Goal: Information Seeking & Learning: Find specific fact

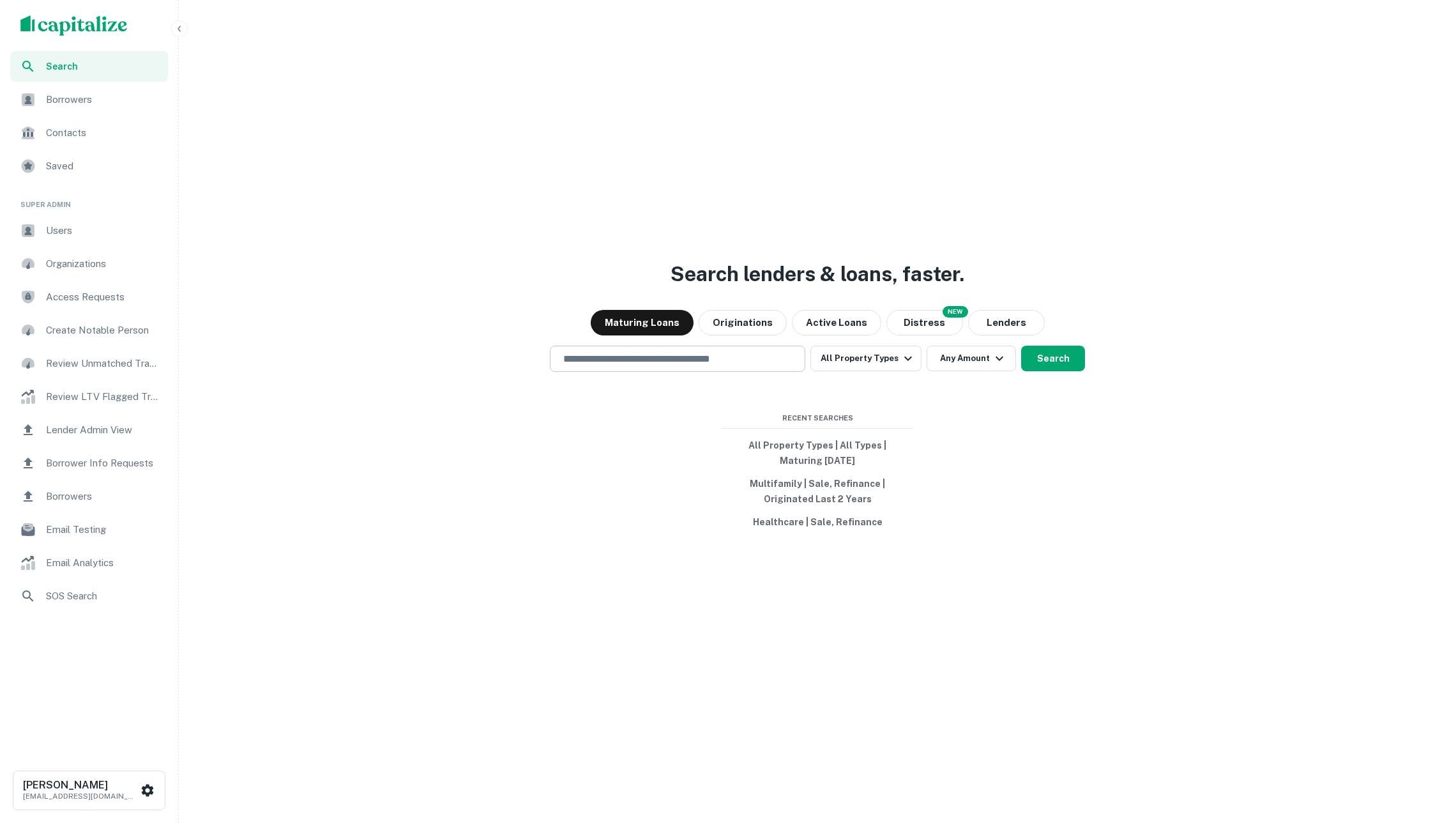
click at [726, 358] on input "text" at bounding box center [678, 359] width 244 height 15
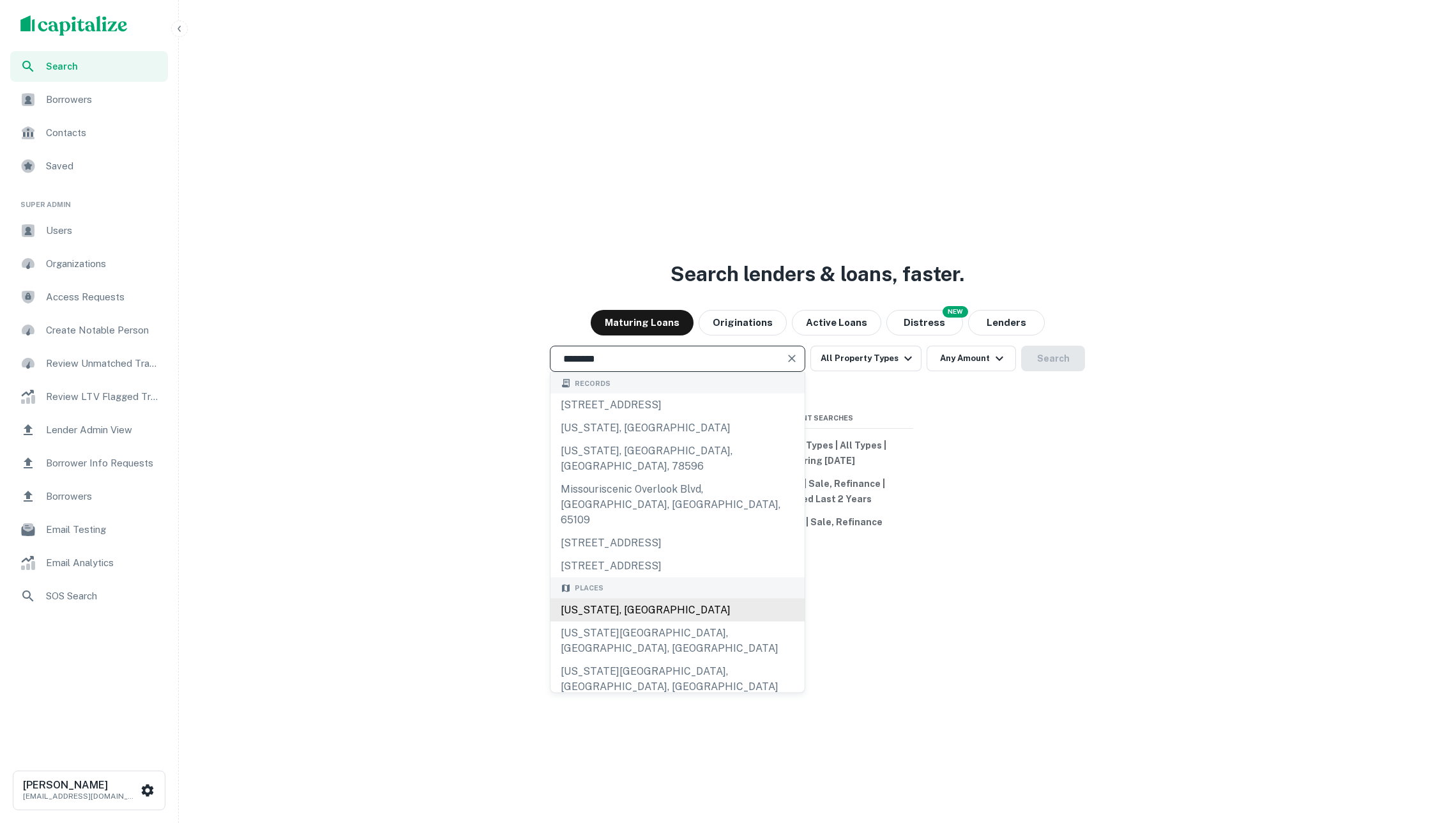
click at [680, 598] on div "Missouri, USA" at bounding box center [678, 609] width 254 height 23
type input "**********"
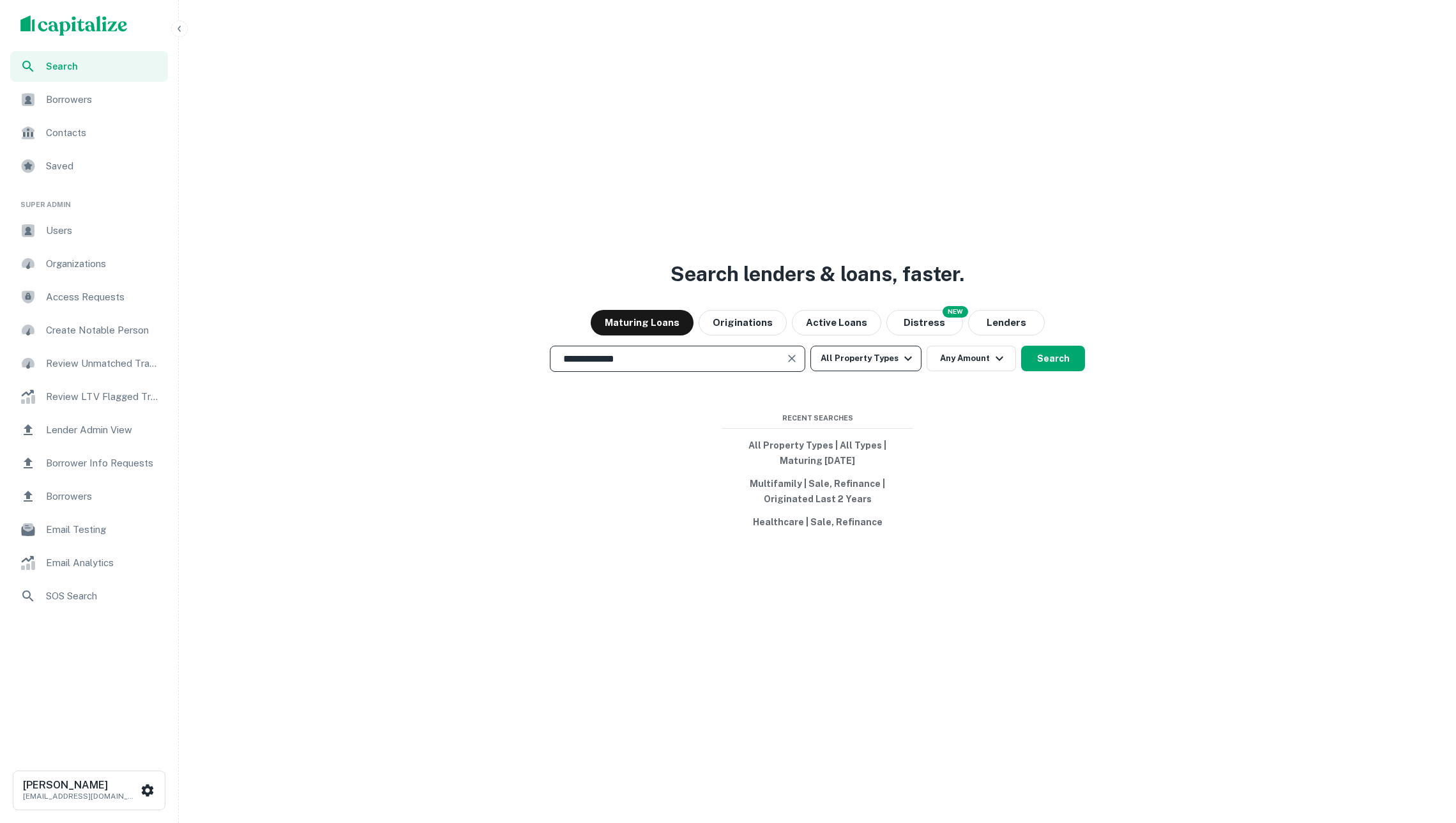
click at [904, 360] on icon "button" at bounding box center [908, 358] width 15 height 15
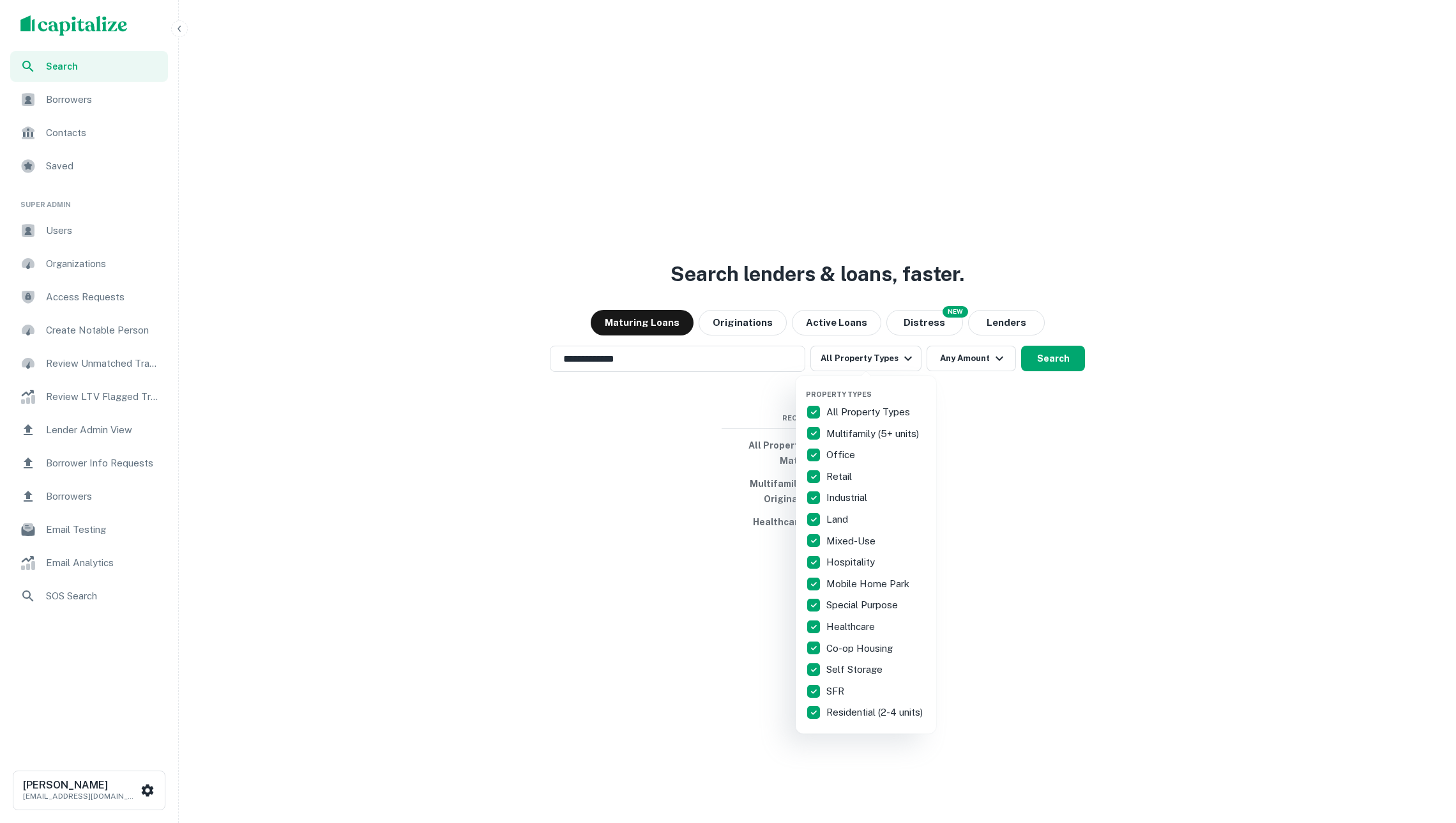
click at [875, 397] on div "Property Types All Property Types Multifamily (5+ units) Office Retail Industri…" at bounding box center [866, 554] width 120 height 337
click at [854, 406] on p "All Property Types" at bounding box center [869, 412] width 86 height 15
click at [851, 485] on div "Retail" at bounding box center [866, 476] width 120 height 22
click at [987, 477] on div at bounding box center [728, 412] width 1456 height 823
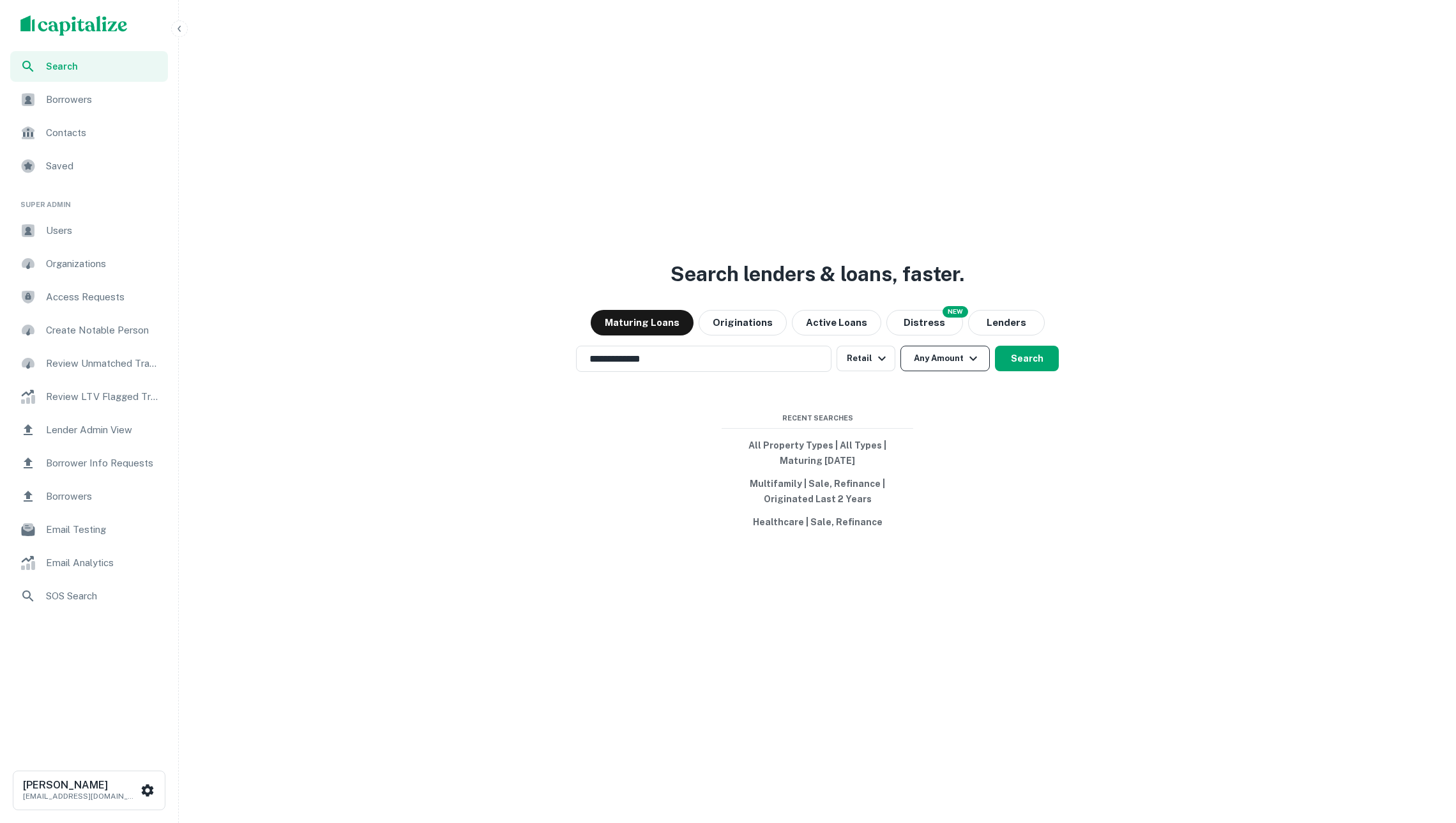
click at [963, 358] on button "Any Amount" at bounding box center [945, 358] width 89 height 26
type input "*"
type input "*******"
click at [1112, 442] on div at bounding box center [728, 412] width 1456 height 823
click at [1033, 361] on button "Search" at bounding box center [1027, 358] width 64 height 26
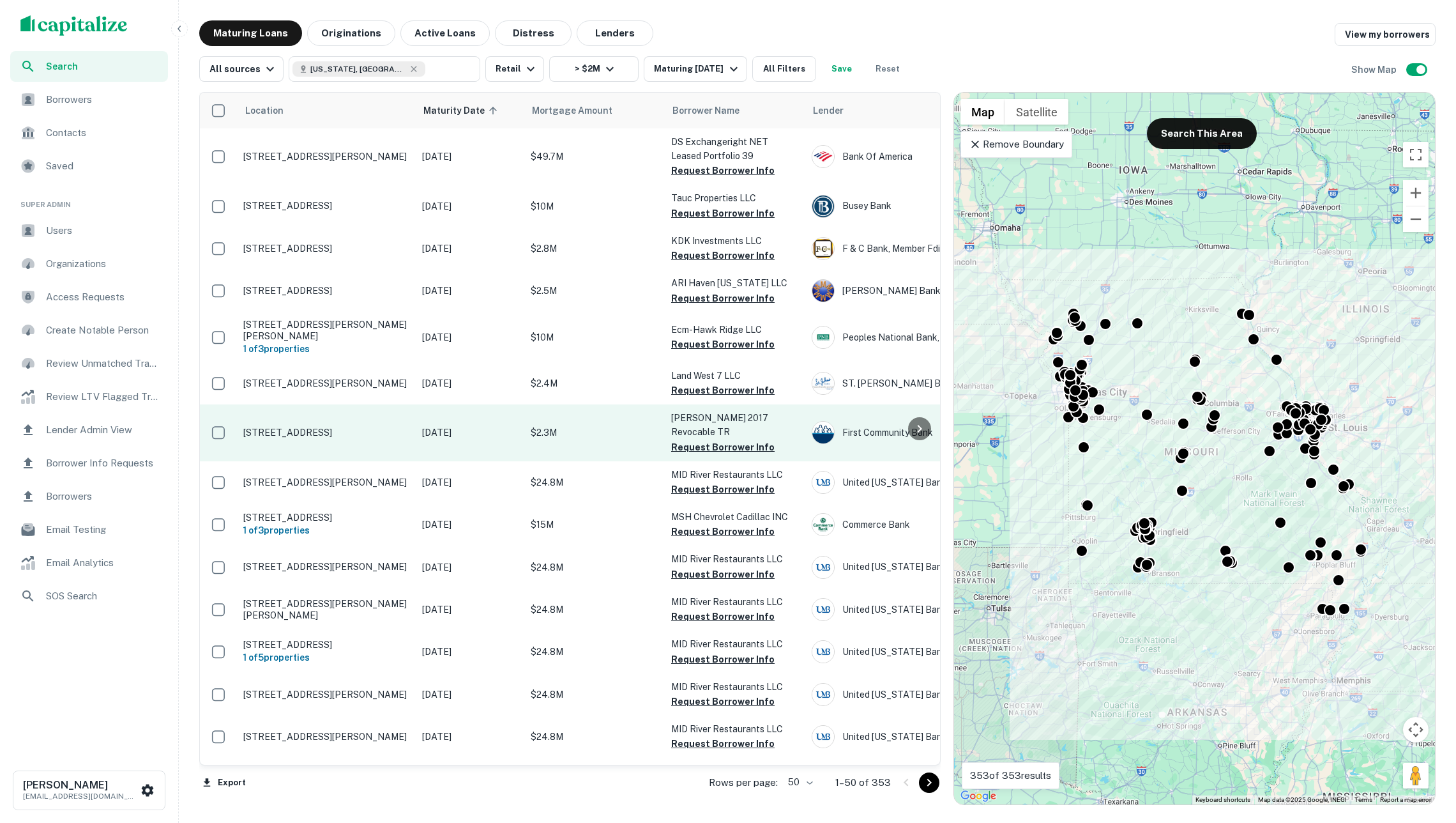
click at [591, 439] on td "$2.3M" at bounding box center [594, 433] width 141 height 56
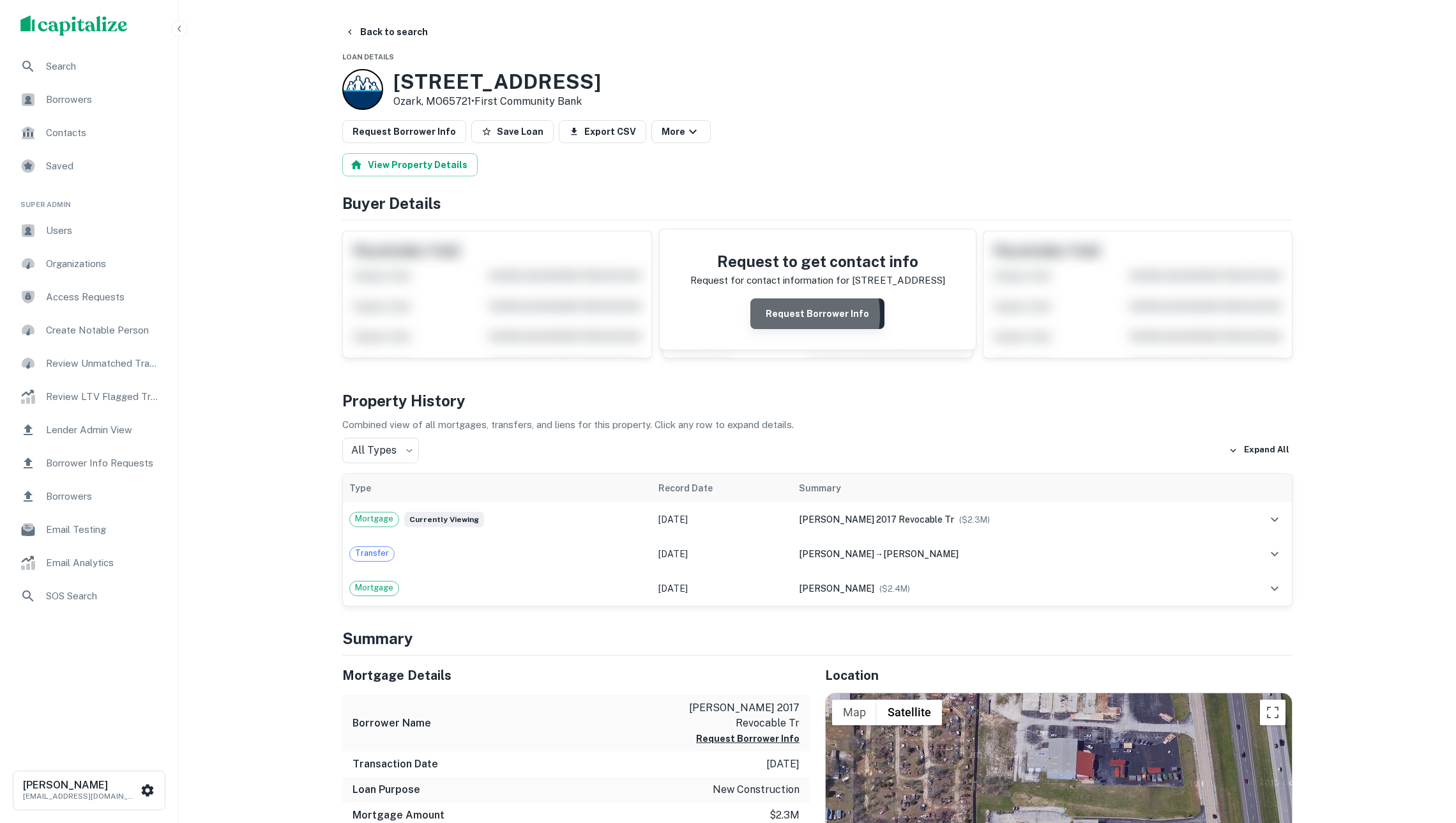
click at [780, 323] on button "Request Borrower Info" at bounding box center [817, 314] width 134 height 31
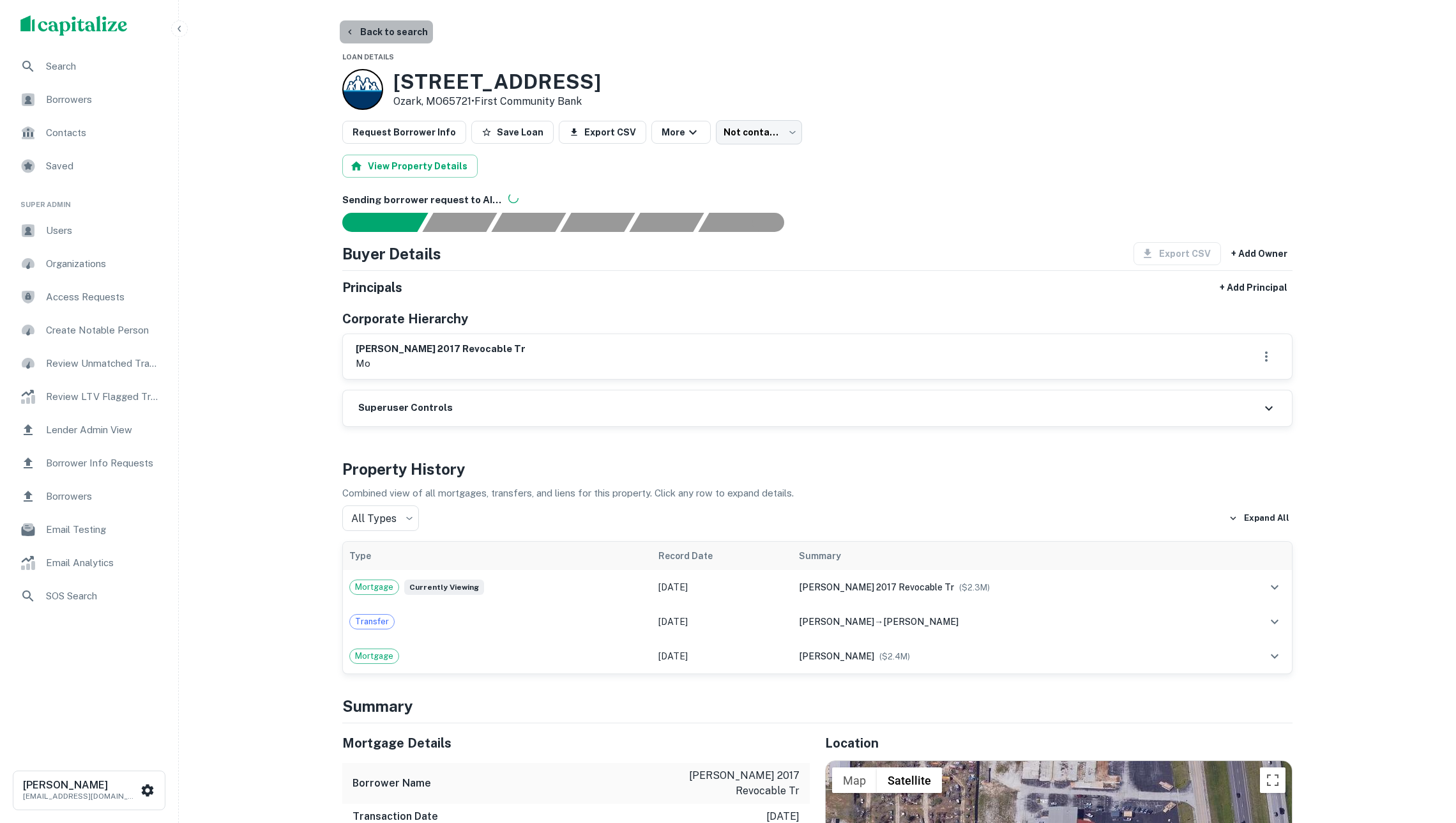
click at [387, 29] on button "Back to search" at bounding box center [387, 32] width 93 height 23
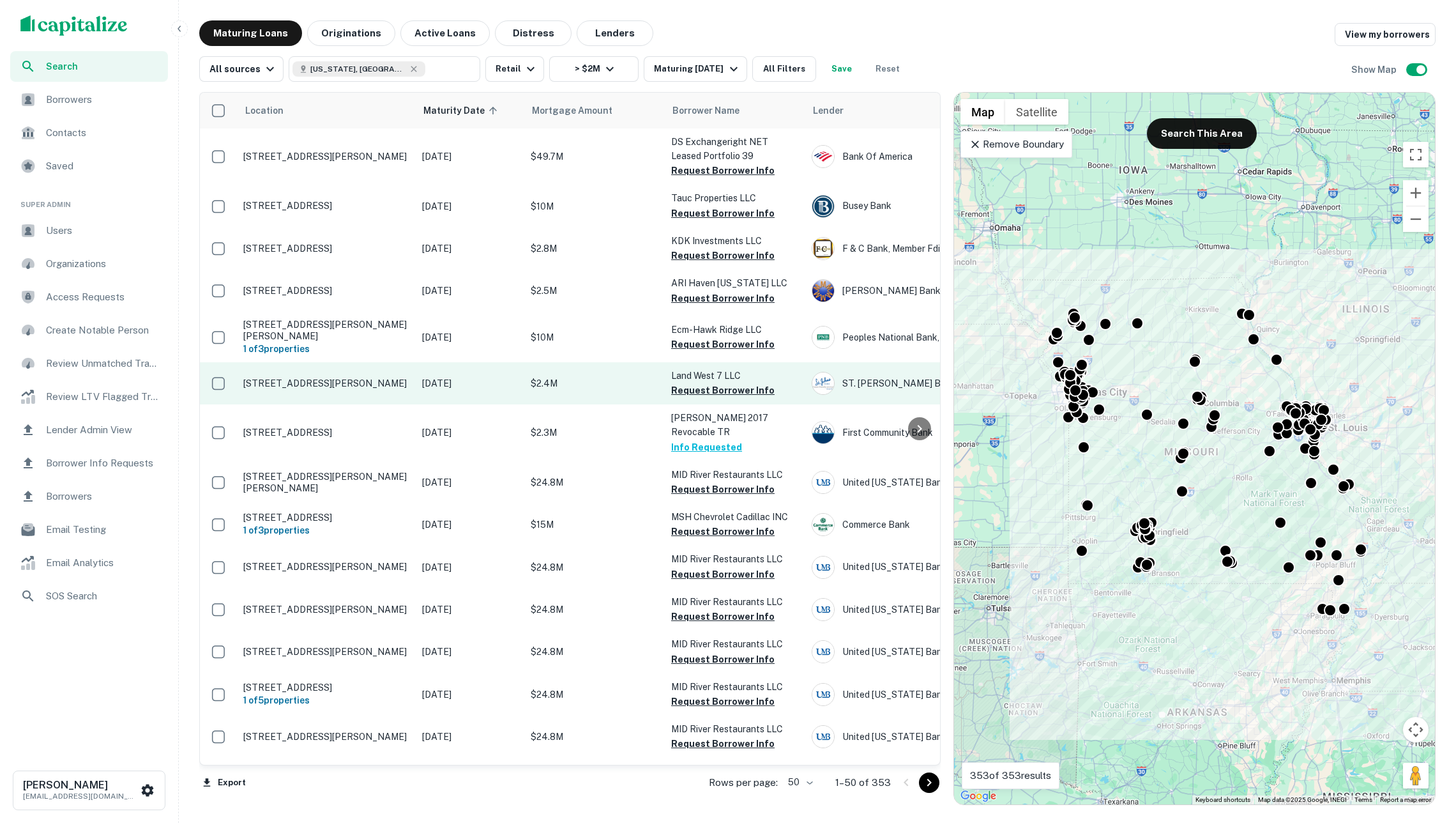
click at [584, 376] on p "$2.4M" at bounding box center [595, 383] width 128 height 14
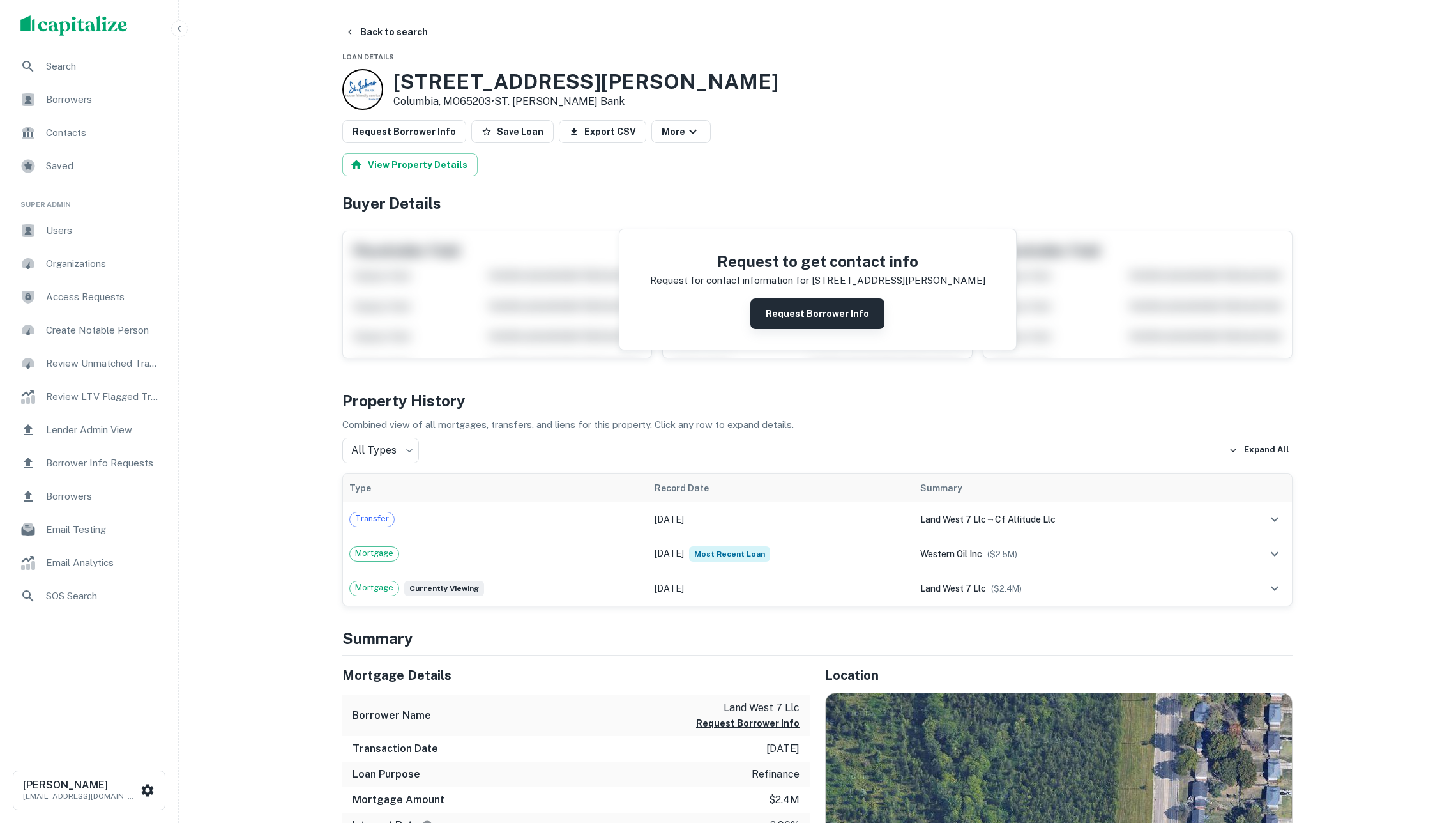
click at [808, 322] on button "Request Borrower Info" at bounding box center [817, 314] width 134 height 31
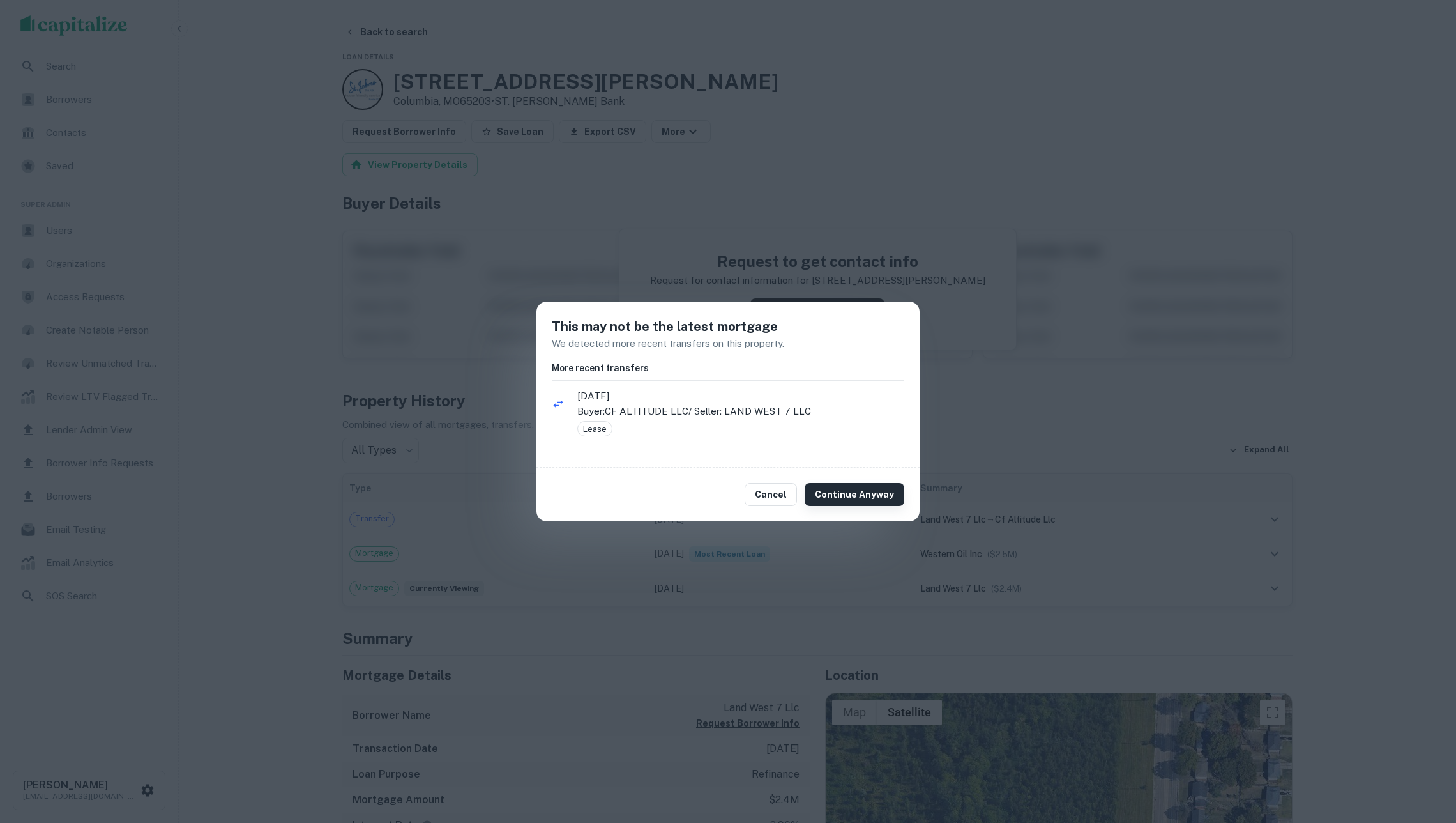
click at [854, 489] on button "Continue Anyway" at bounding box center [854, 494] width 99 height 23
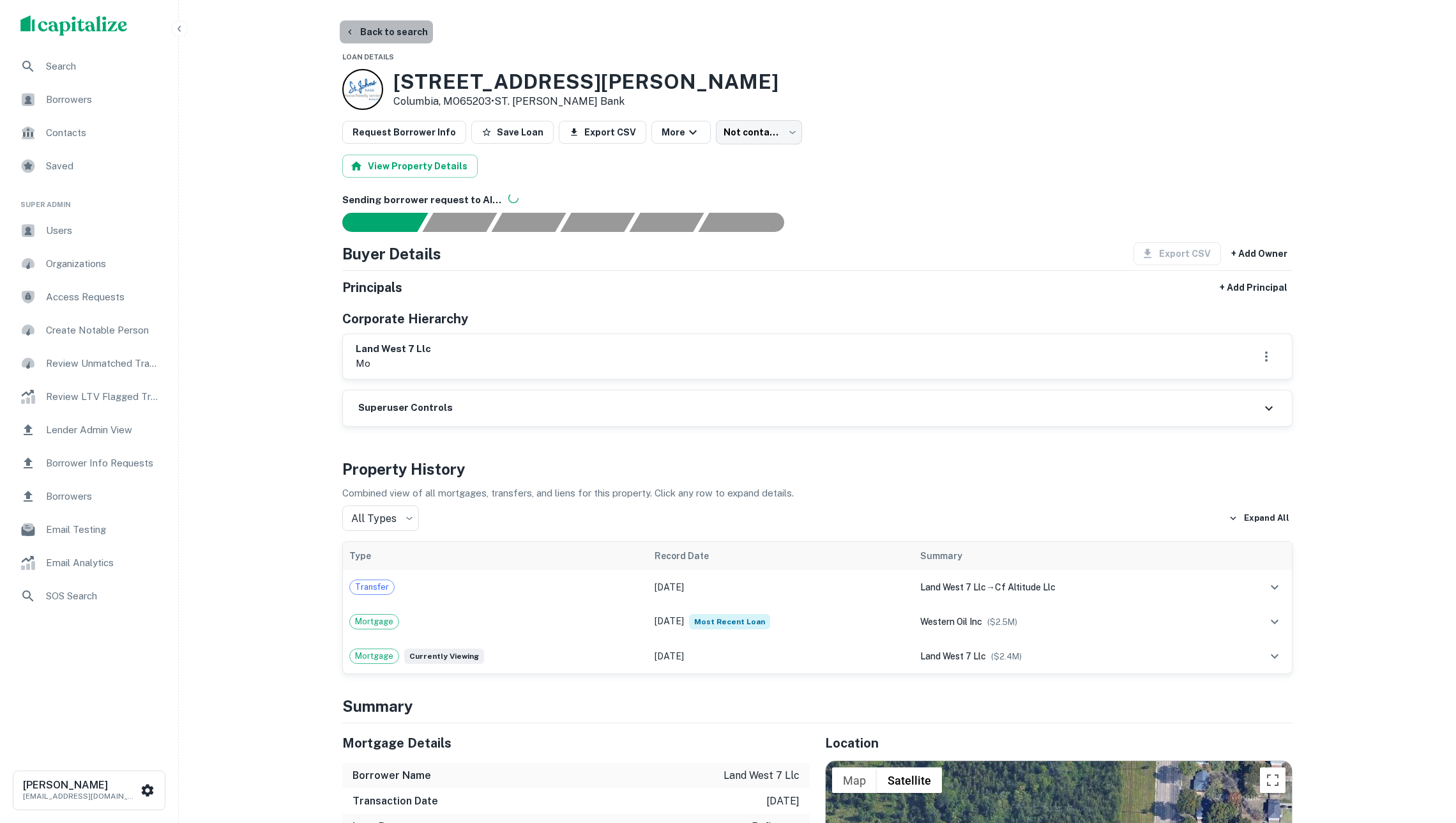
click at [389, 28] on button "Back to search" at bounding box center [387, 32] width 93 height 23
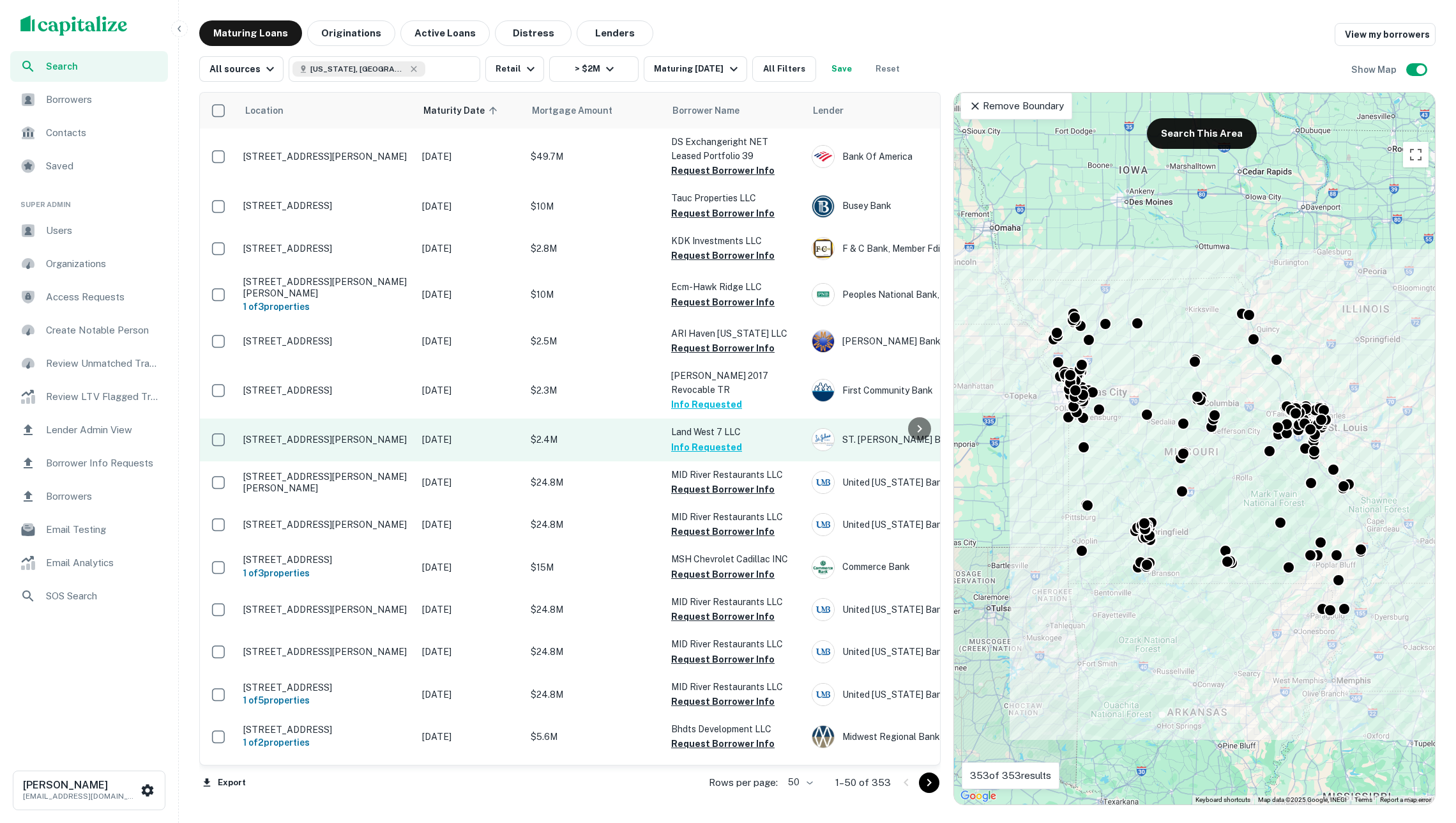
click at [604, 433] on p "$2.4M" at bounding box center [595, 439] width 128 height 14
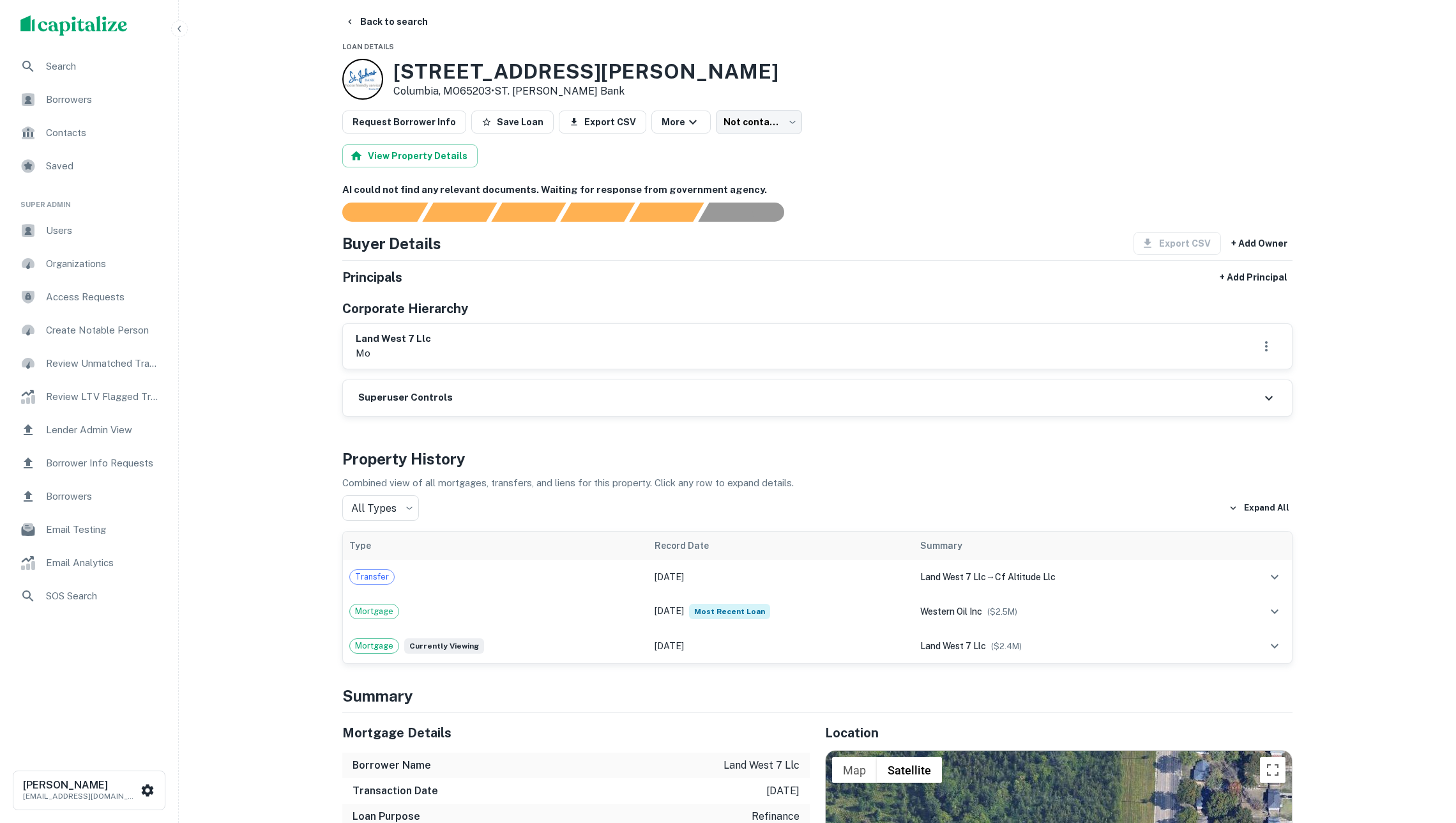
scroll to position [11, 0]
click at [106, 106] on span "Borrowers" at bounding box center [103, 99] width 114 height 15
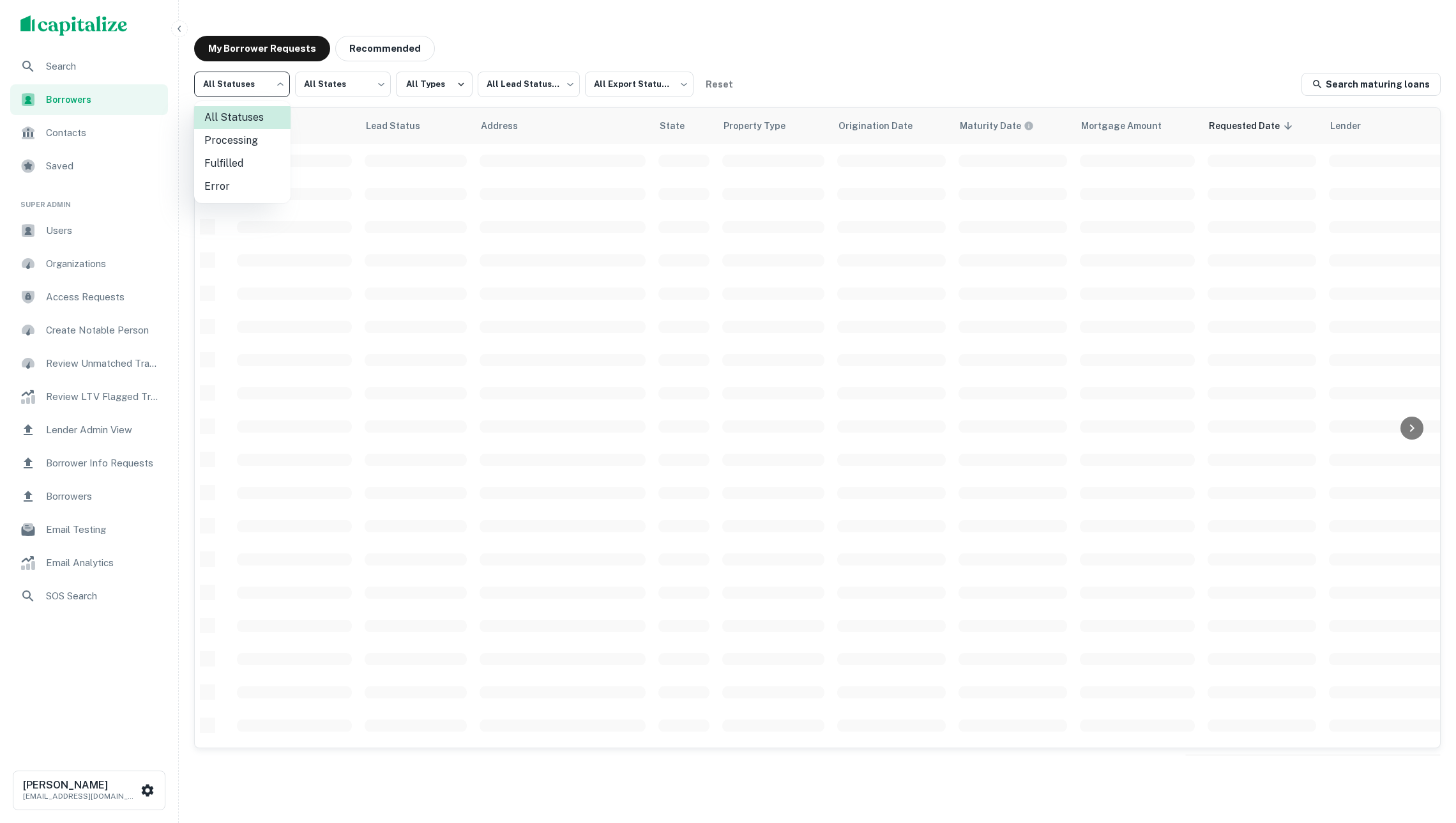
click at [268, 90] on body "Search Borrowers Contacts Saved Super Admin Users Organizations Access Requests…" at bounding box center [728, 412] width 1456 height 823
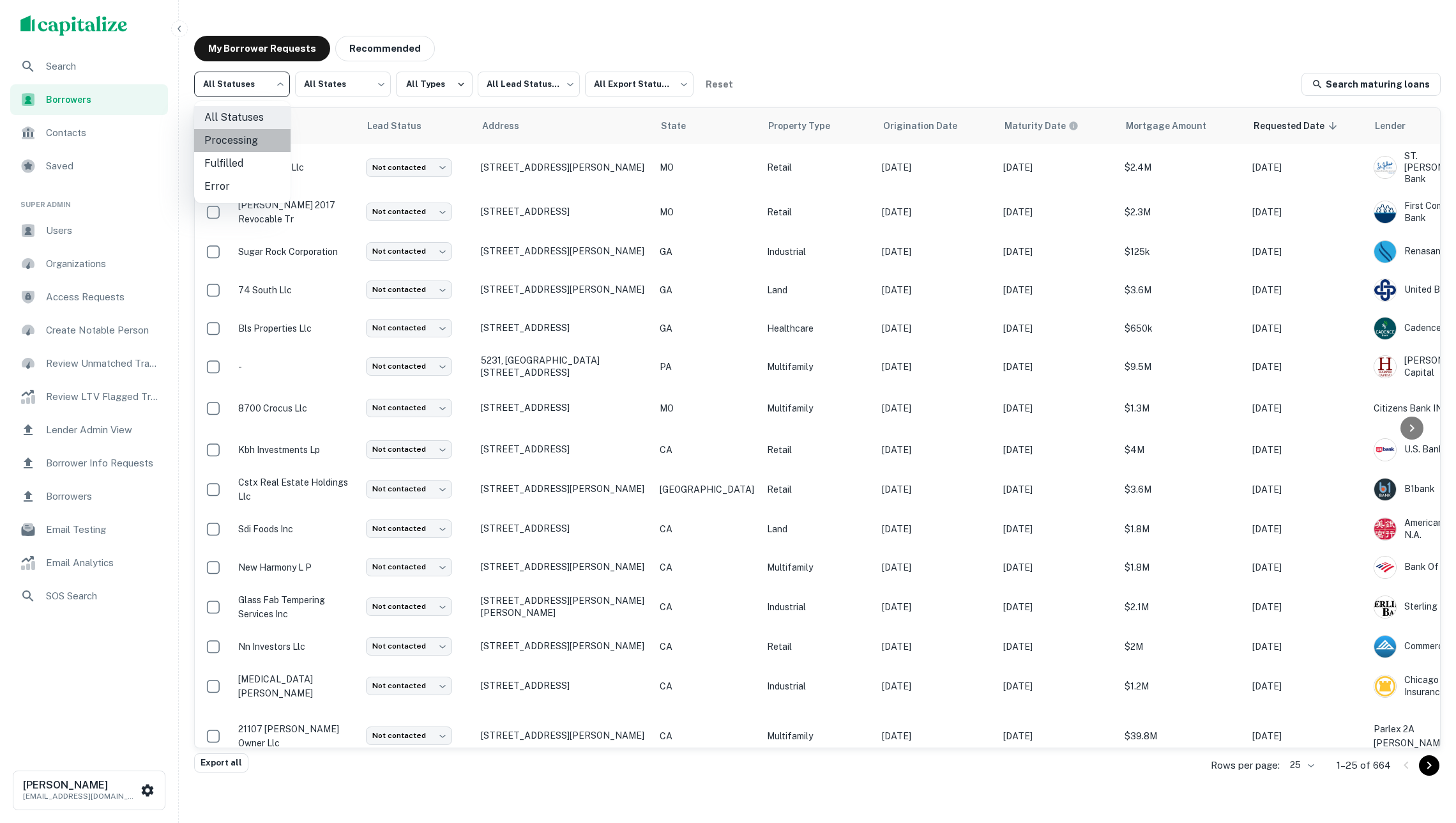
click at [254, 138] on li "Processing" at bounding box center [242, 141] width 96 height 23
type input "**********"
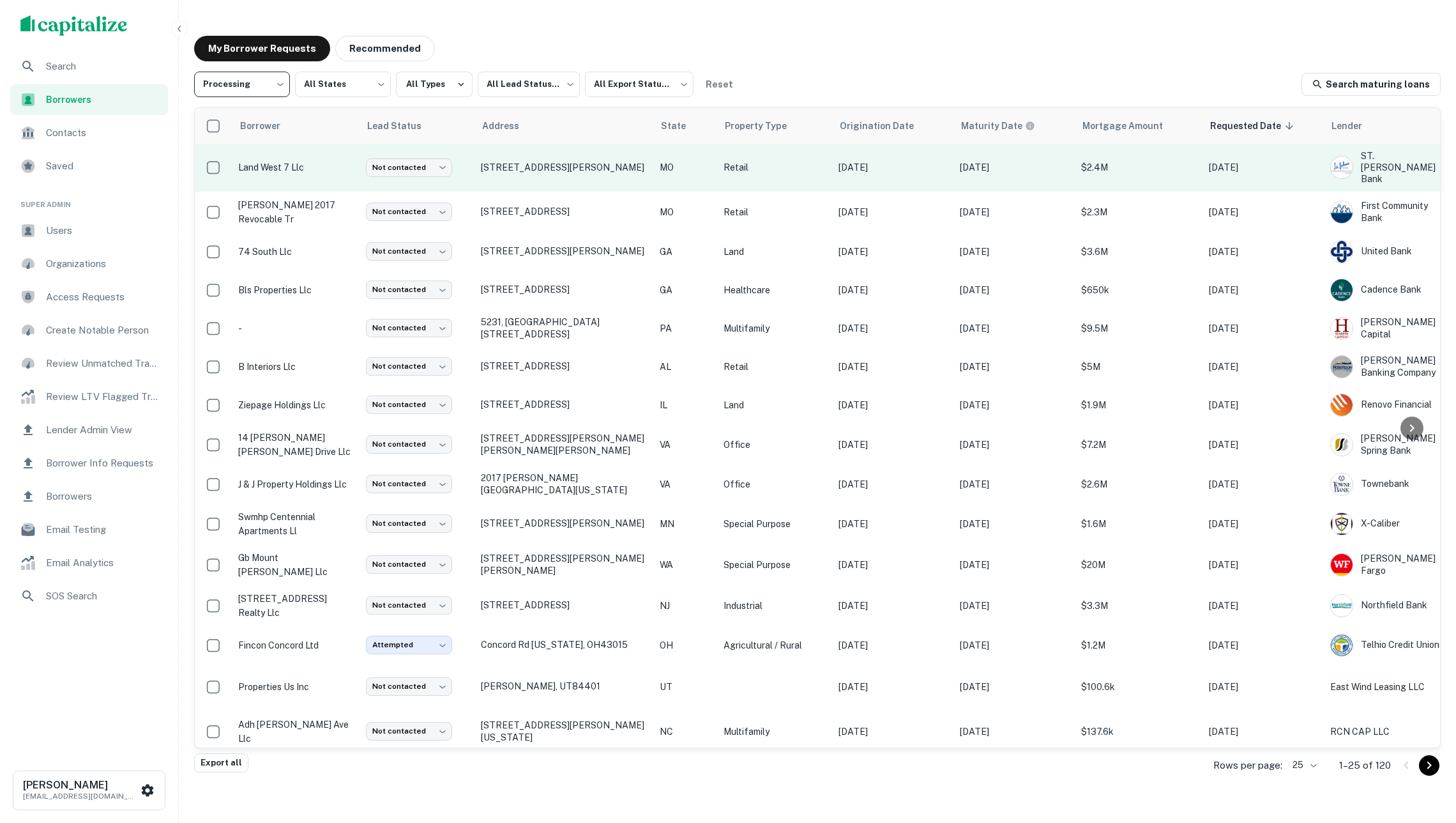
click at [335, 165] on p "land west 7 llc" at bounding box center [296, 167] width 115 height 14
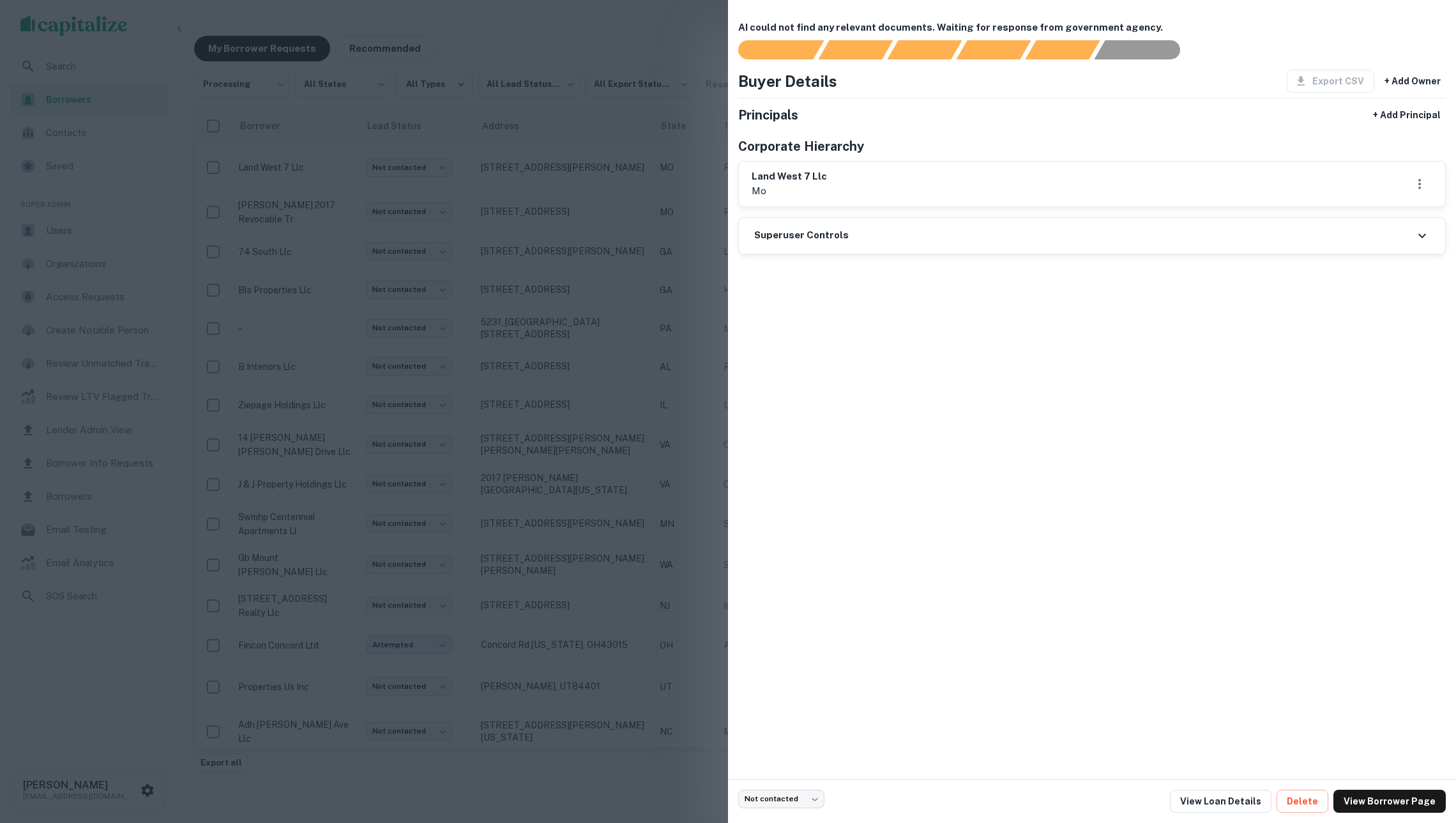
click at [341, 212] on div at bounding box center [728, 412] width 1456 height 823
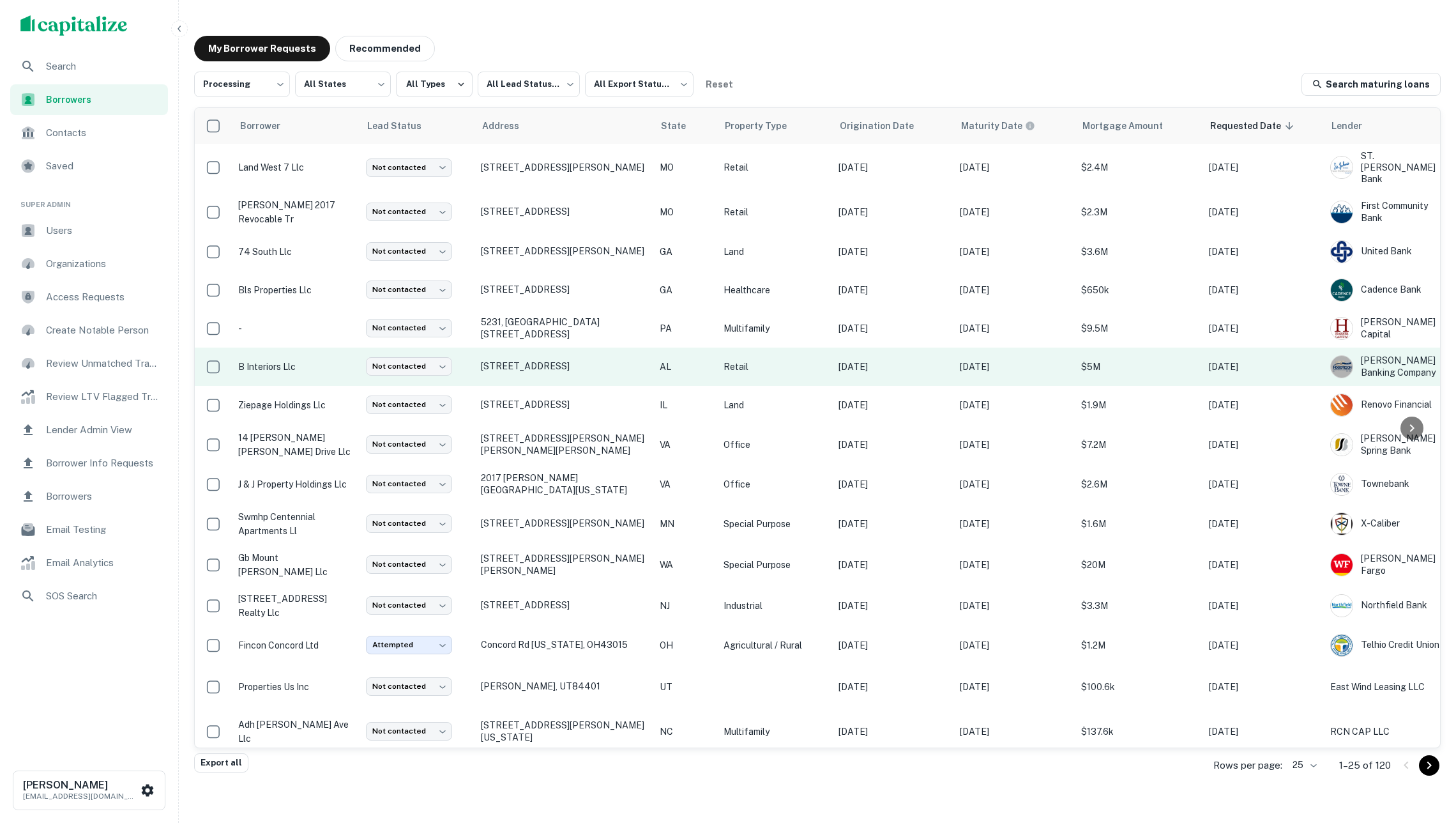
click at [318, 360] on p "b interiors llc" at bounding box center [296, 366] width 115 height 14
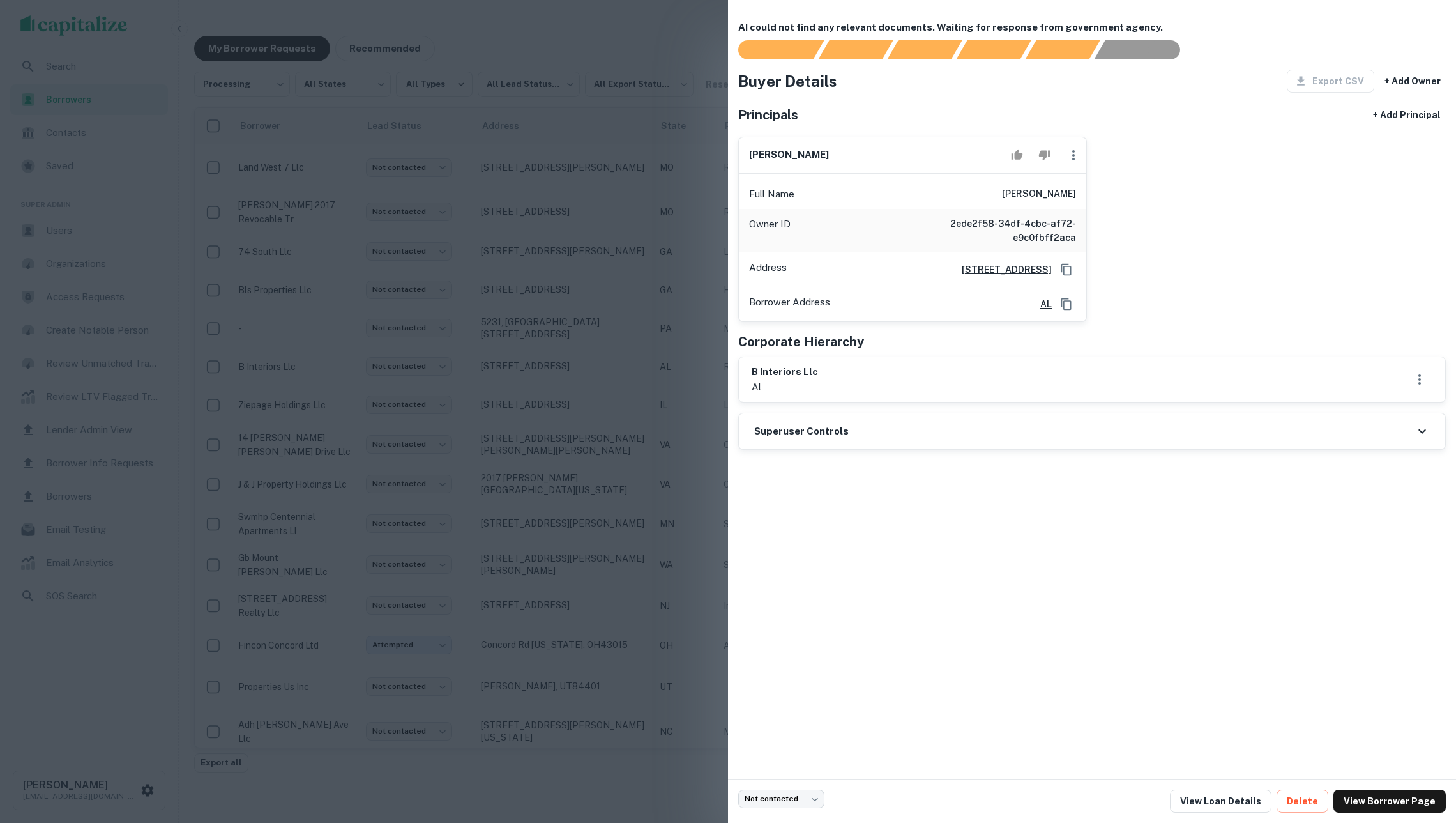
click at [335, 414] on div at bounding box center [728, 412] width 1456 height 823
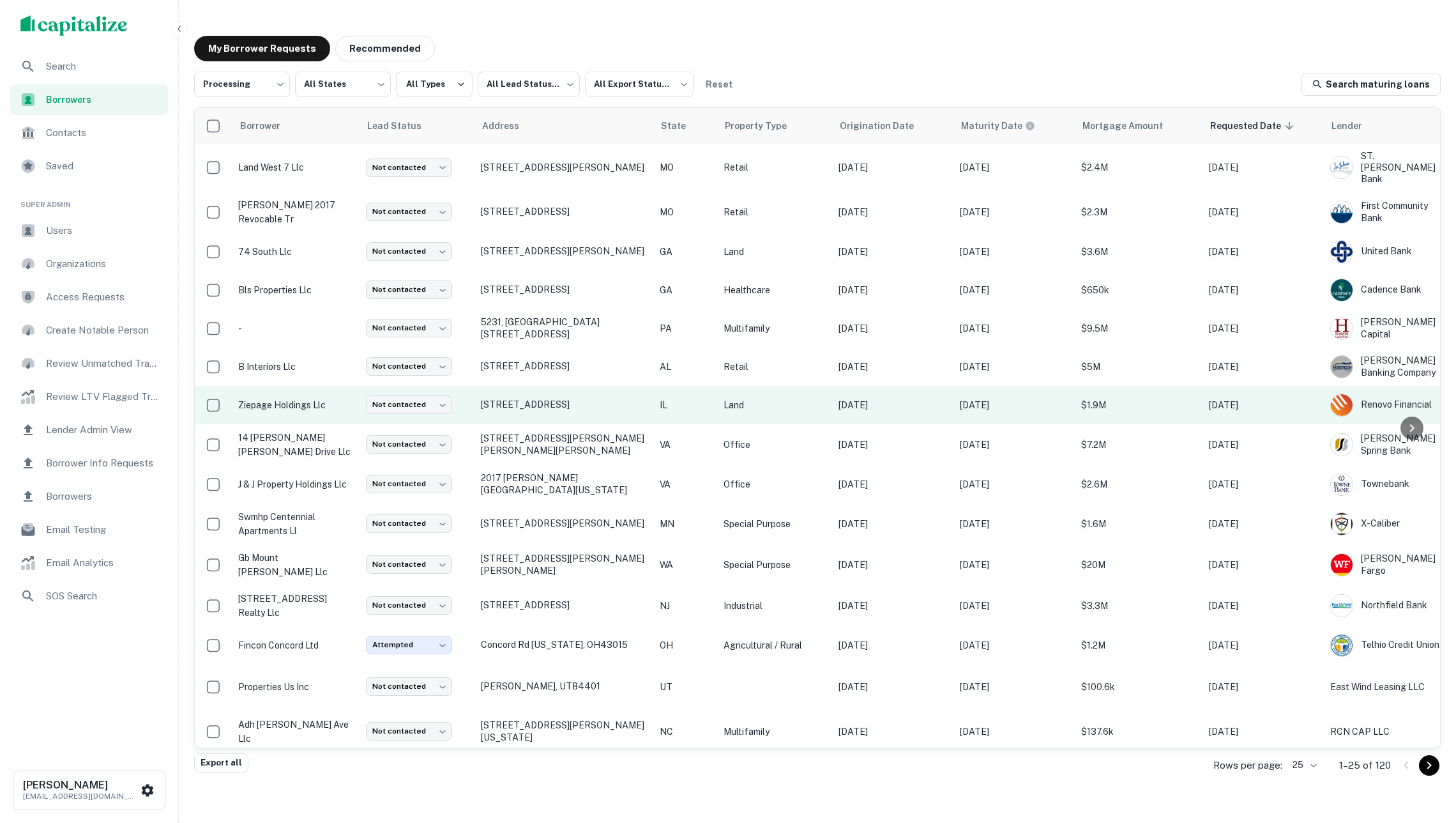
click at [305, 404] on p "ziepage holdings llc" at bounding box center [296, 405] width 115 height 14
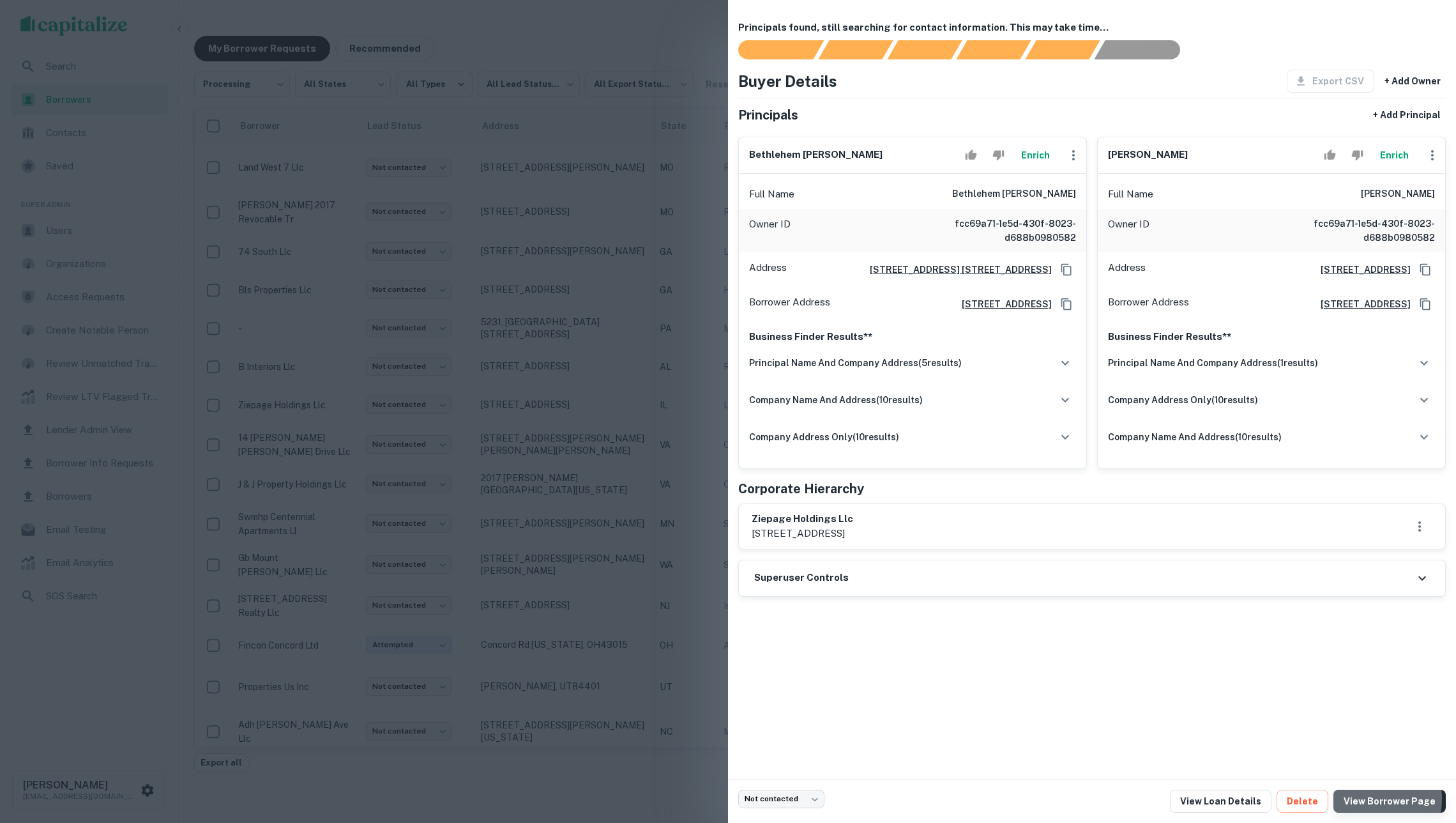
click at [1359, 798] on link "View Borrower Page" at bounding box center [1389, 801] width 112 height 23
click at [455, 316] on div at bounding box center [728, 412] width 1456 height 823
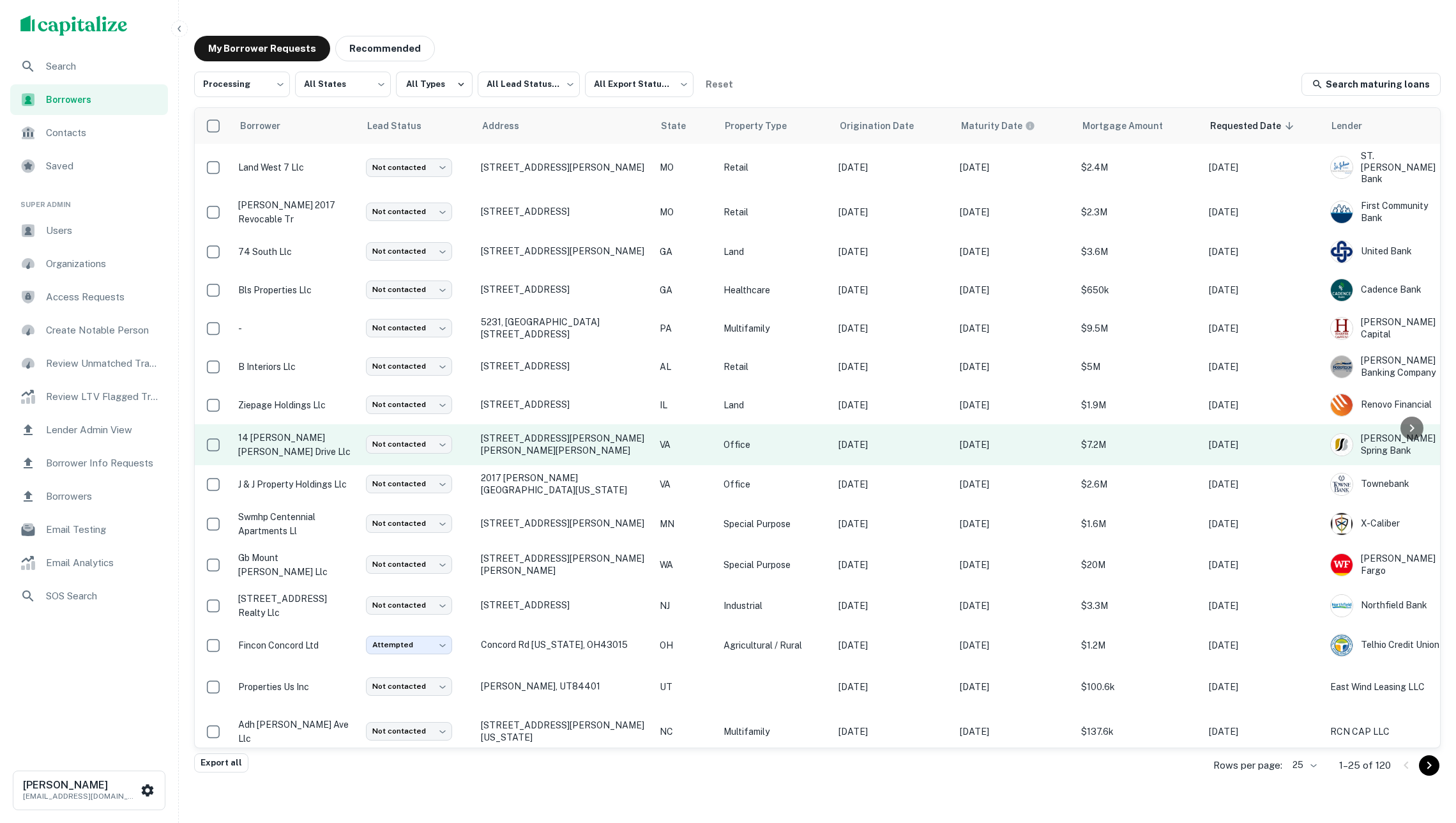
click at [316, 446] on p "14 pidgeon hill drive llc" at bounding box center [296, 444] width 115 height 28
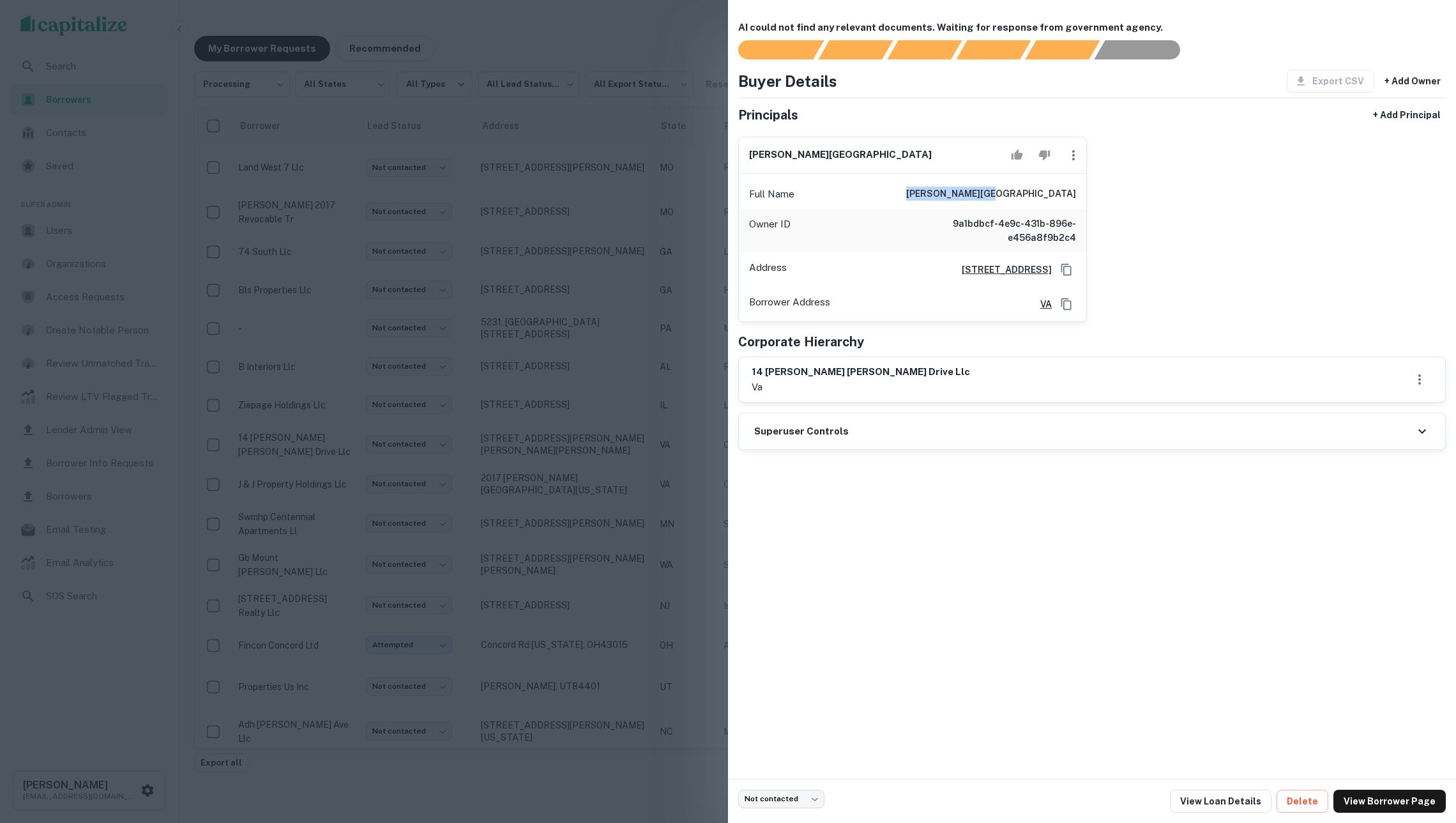
drag, startPoint x: 1002, startPoint y: 200, endPoint x: 1092, endPoint y: 200, distance: 90.0
click at [1092, 200] on div "marc r. feinberg Full Name marc r. feinberg Owner ID 9a1bdbcf-4e9c-431b-896e-e4…" at bounding box center [1087, 224] width 718 height 196
copy h6 "marc r. feinberg"
click at [1370, 801] on link "View Borrower Page" at bounding box center [1389, 801] width 112 height 23
click at [631, 148] on div at bounding box center [728, 412] width 1456 height 823
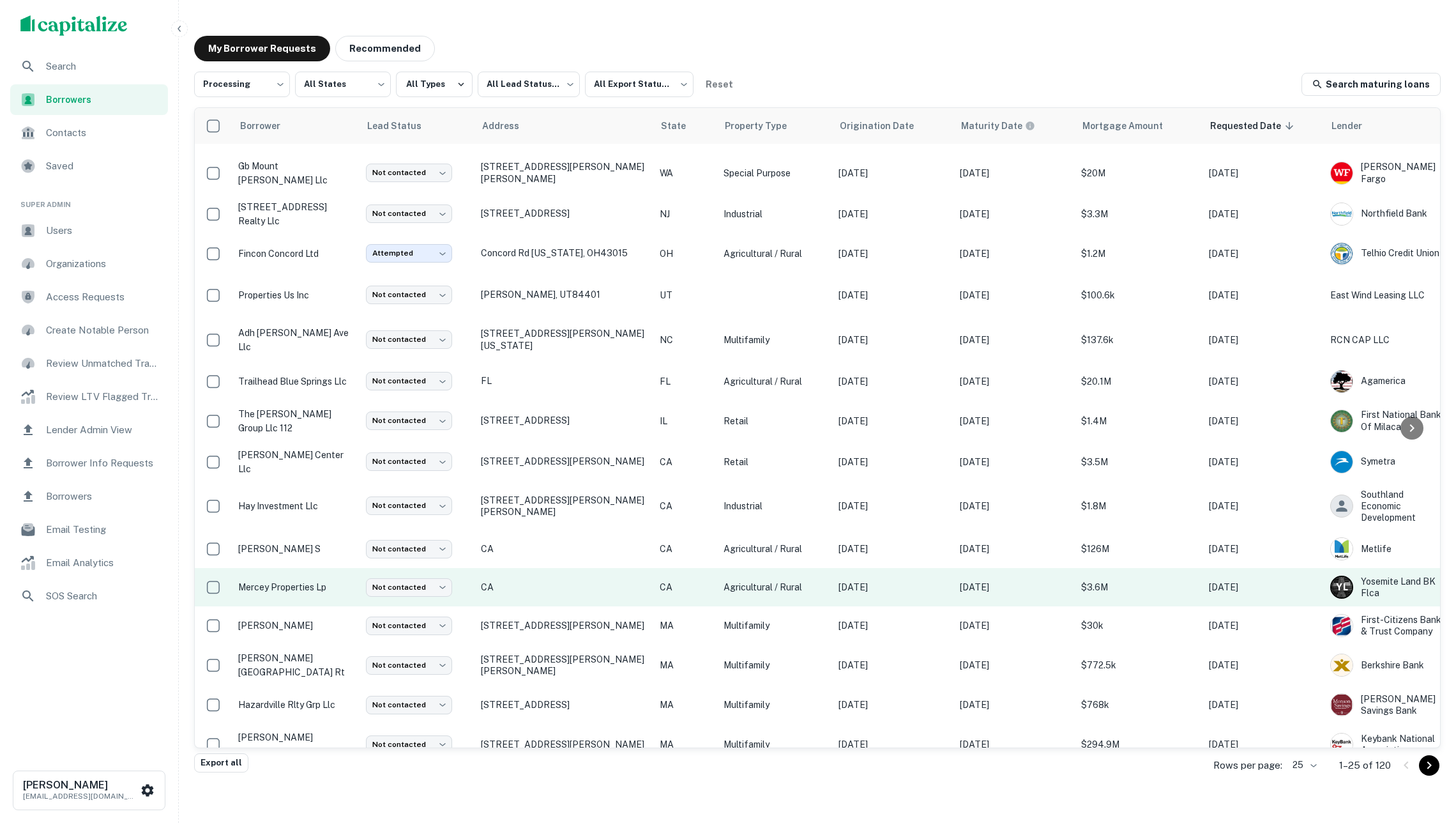
scroll to position [387, 0]
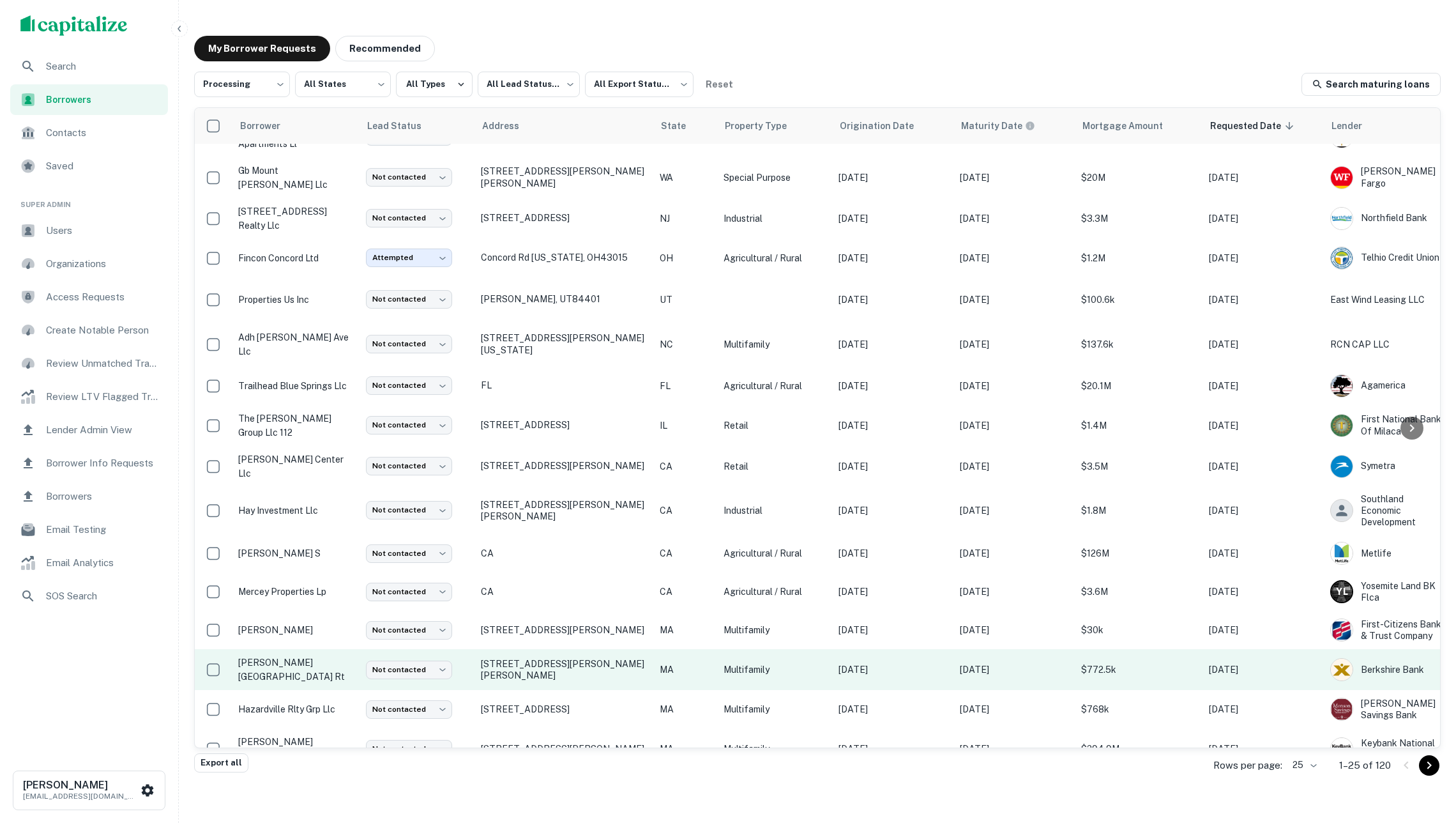
click at [305, 657] on p "clifton street rt" at bounding box center [296, 669] width 115 height 28
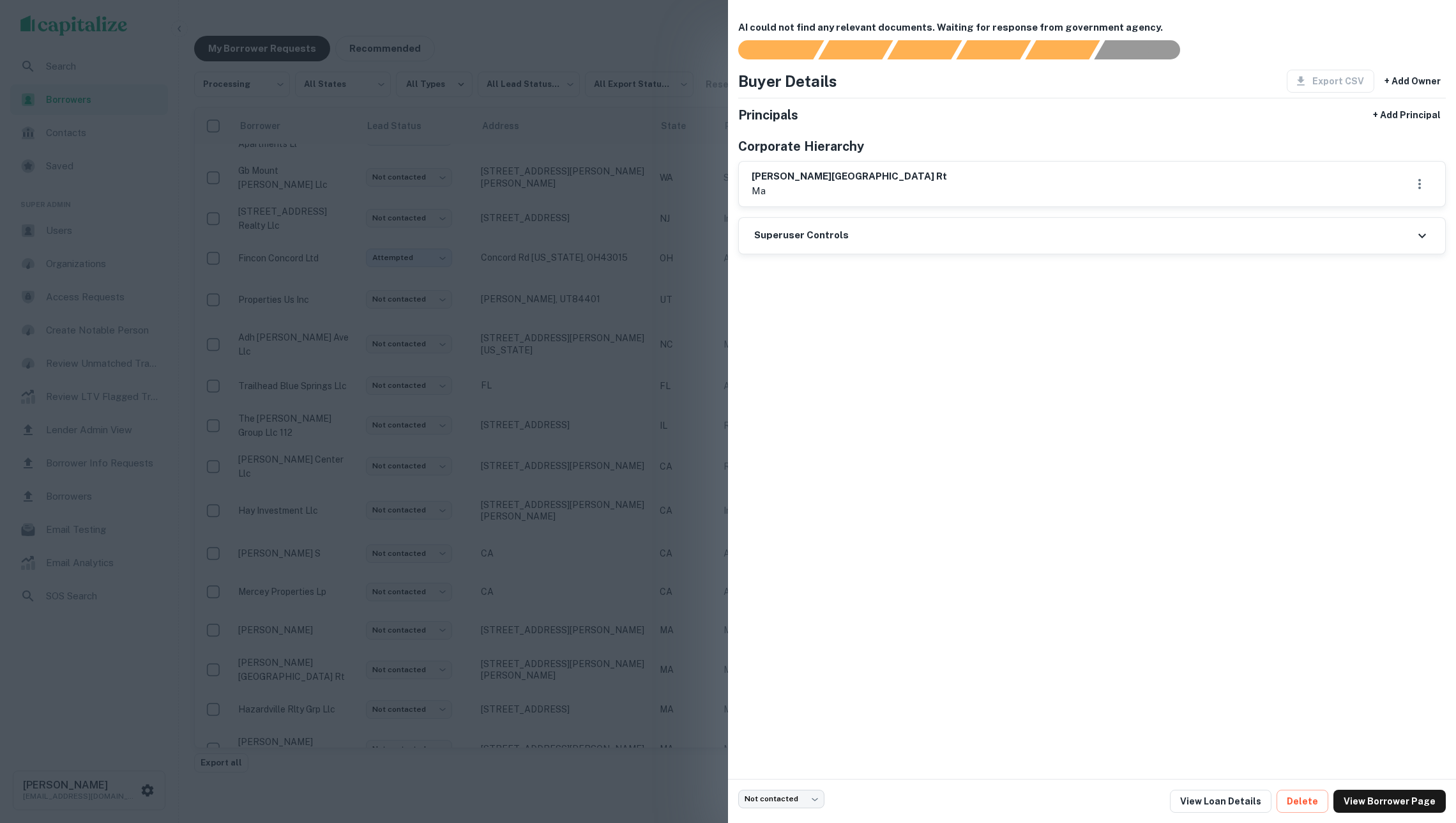
click at [366, 589] on div at bounding box center [728, 412] width 1456 height 823
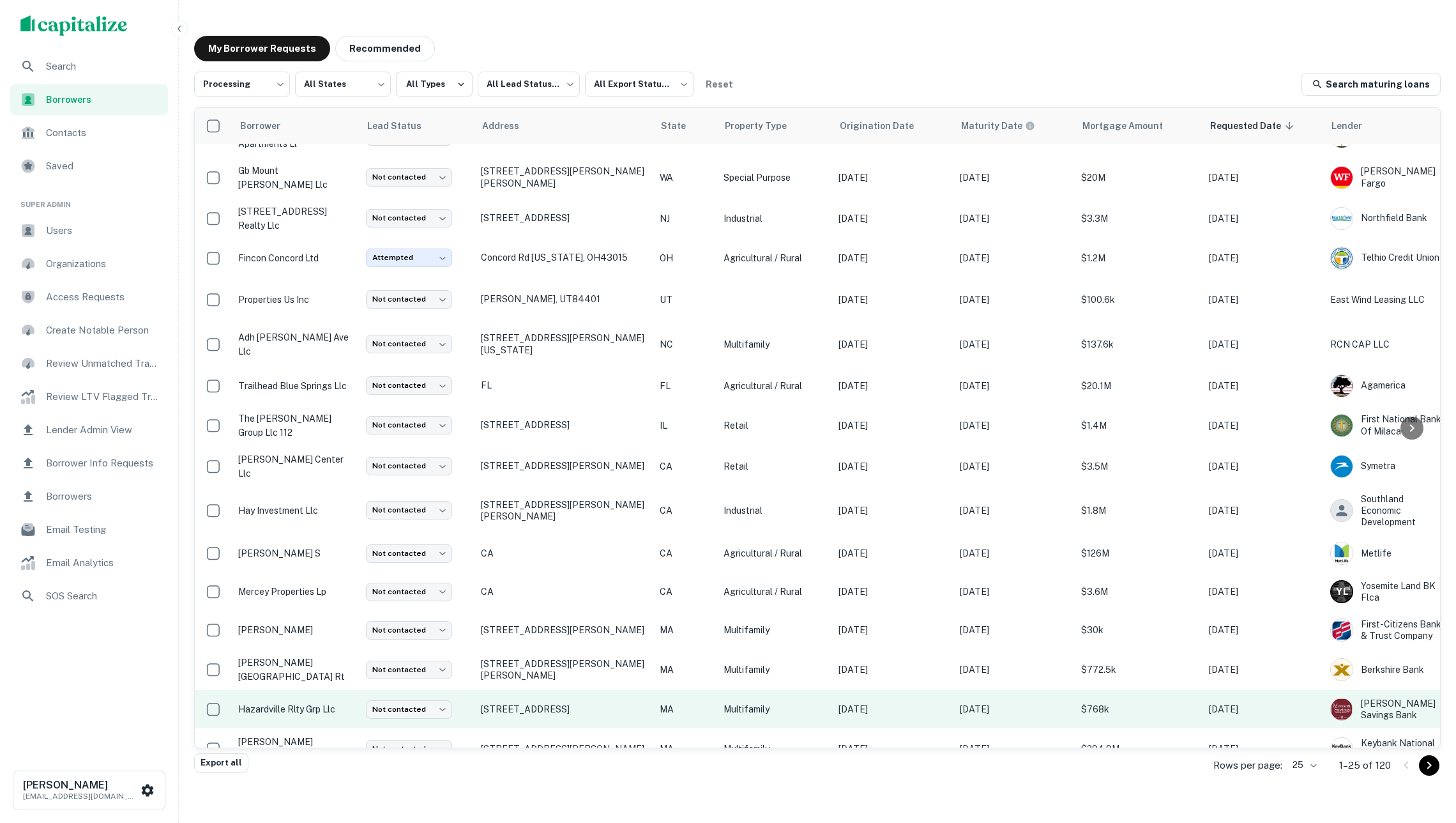
click at [309, 702] on p "hazardville rlty grp llc" at bounding box center [296, 709] width 115 height 14
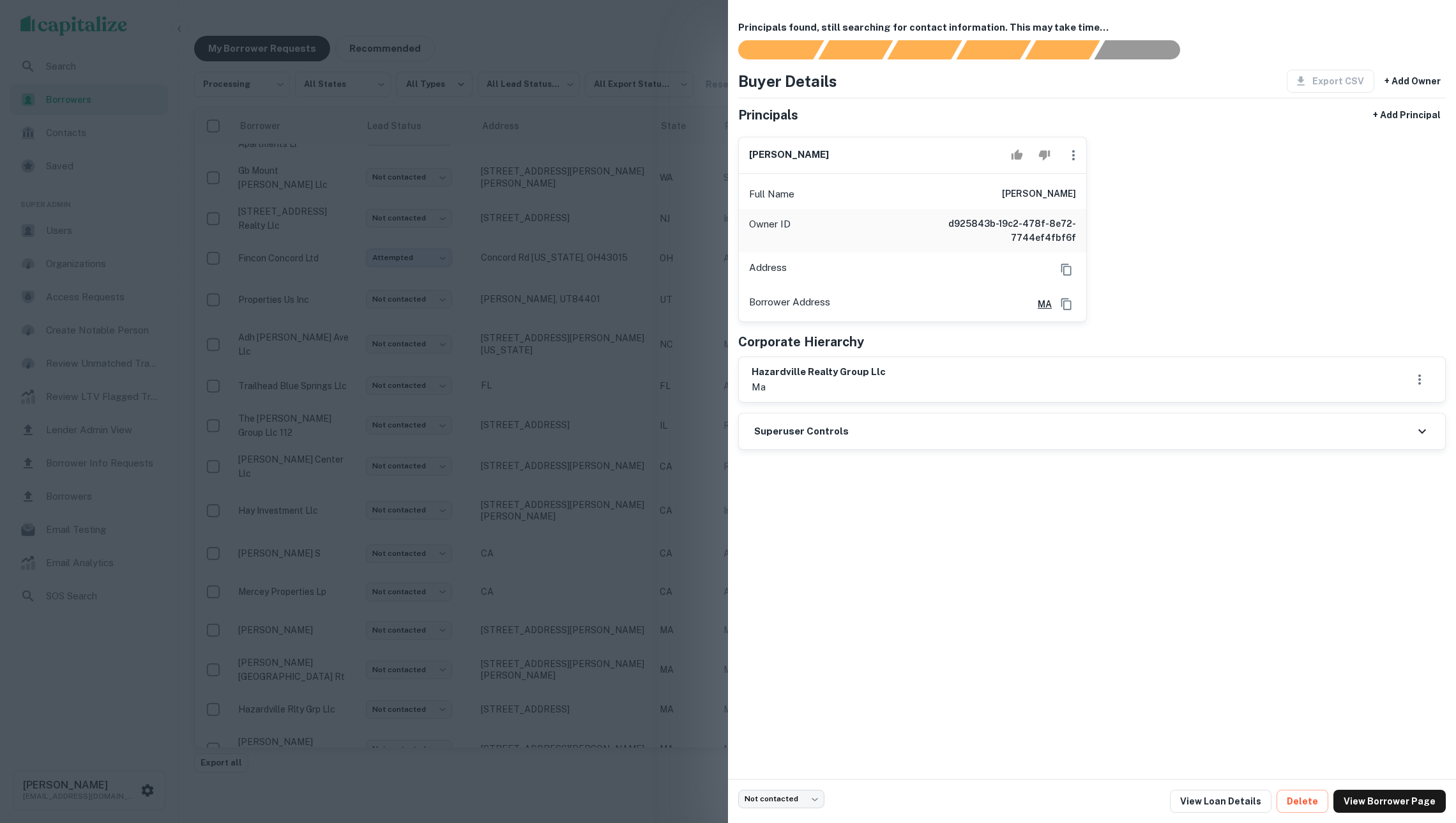
drag, startPoint x: 1009, startPoint y: 196, endPoint x: 1108, endPoint y: 196, distance: 99.0
click at [1108, 196] on div "paul cangialosi Full Name paul cangialosi Owner ID d925843b-19c2-478f-8e72-7744…" at bounding box center [1087, 224] width 718 height 196
copy h6 "paul cangialosi"
click at [466, 155] on div at bounding box center [728, 412] width 1456 height 823
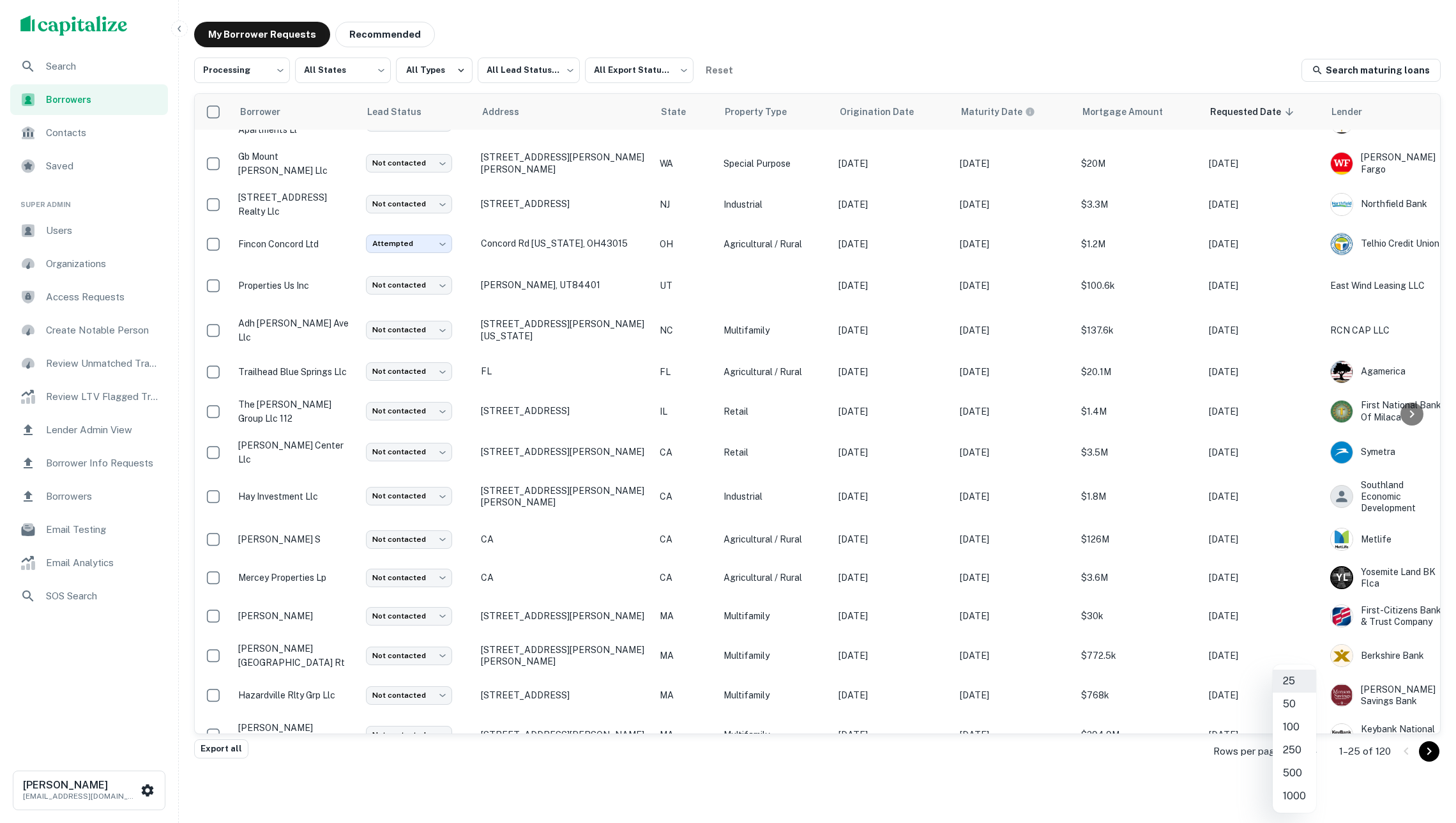
click at [1296, 753] on body "**********" at bounding box center [728, 397] width 1456 height 823
click at [1297, 747] on li "250" at bounding box center [1294, 750] width 44 height 23
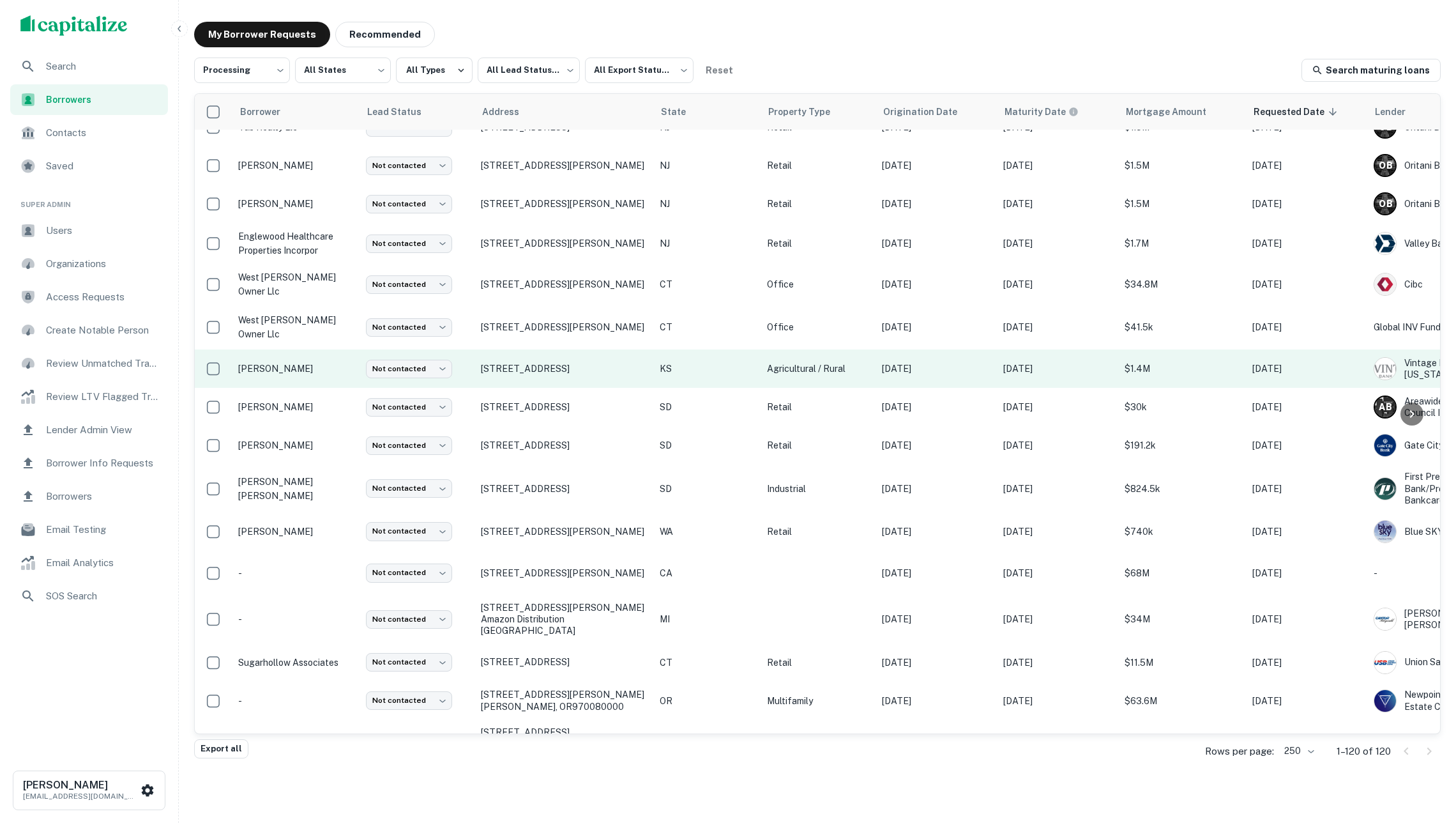
scroll to position [3313, 0]
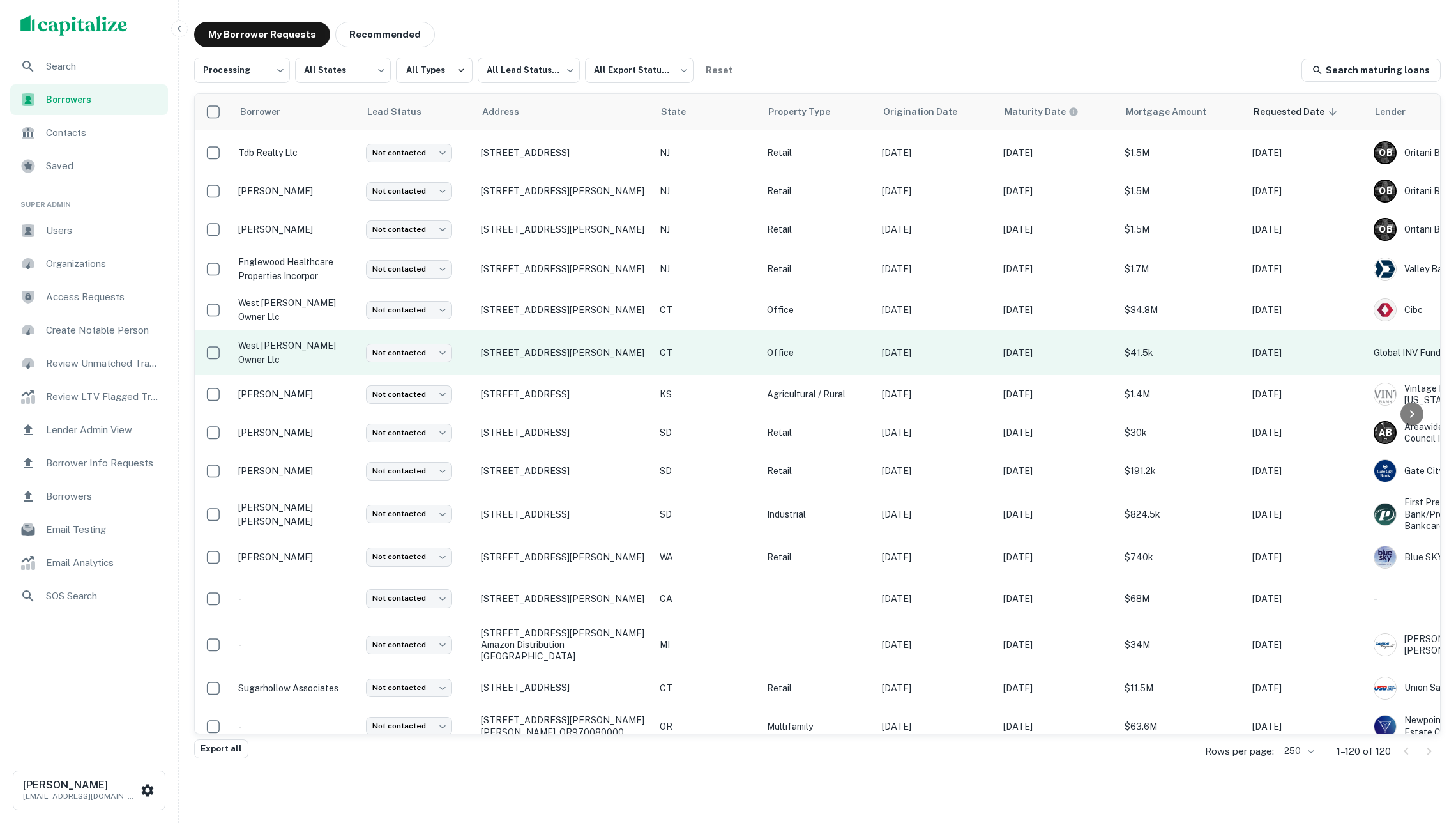
click at [621, 347] on p "411 W Putnam Ave Greenwich, CT06830" at bounding box center [563, 352] width 166 height 11
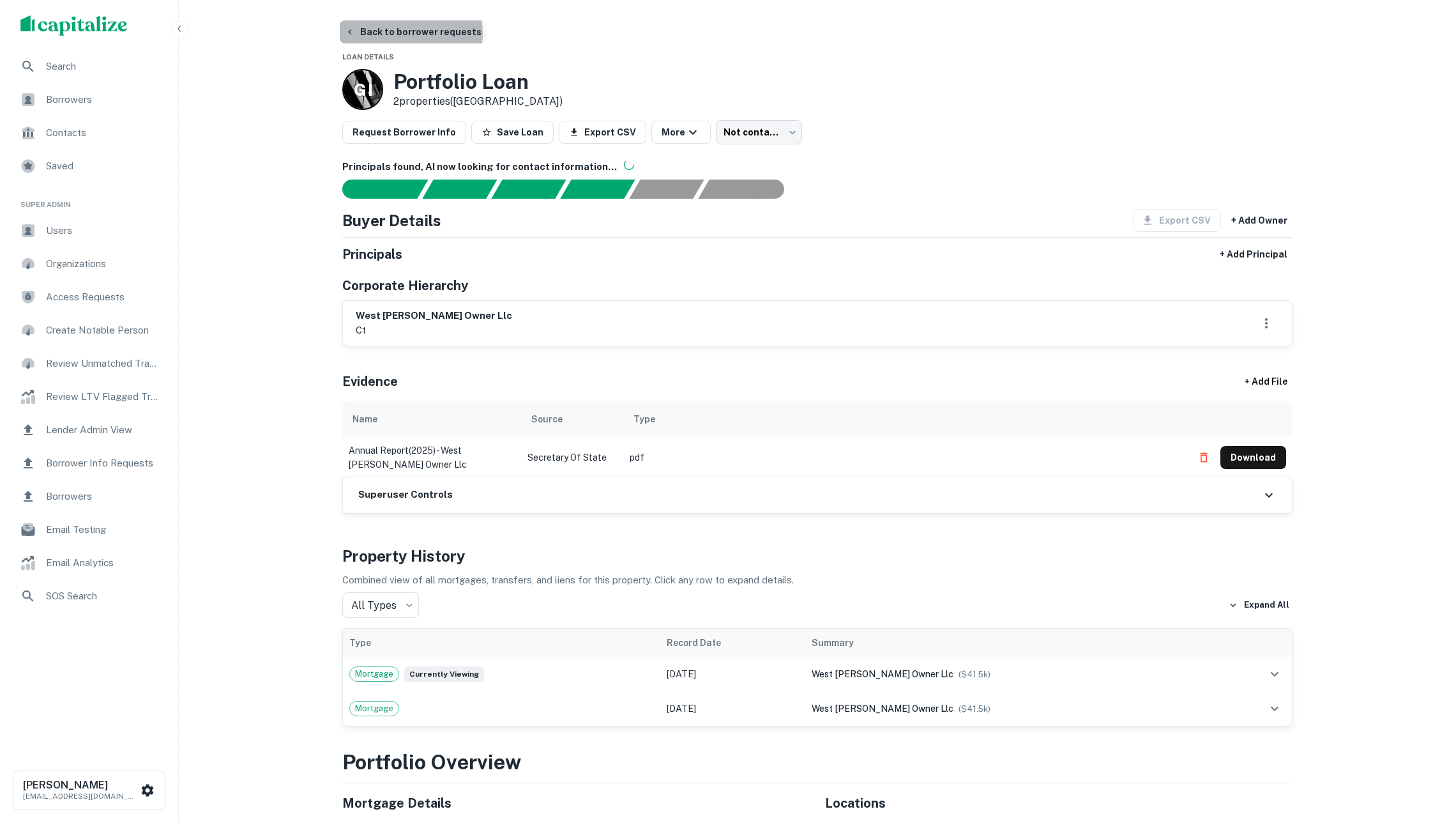
click at [405, 32] on button "Back to borrower requests" at bounding box center [413, 32] width 147 height 23
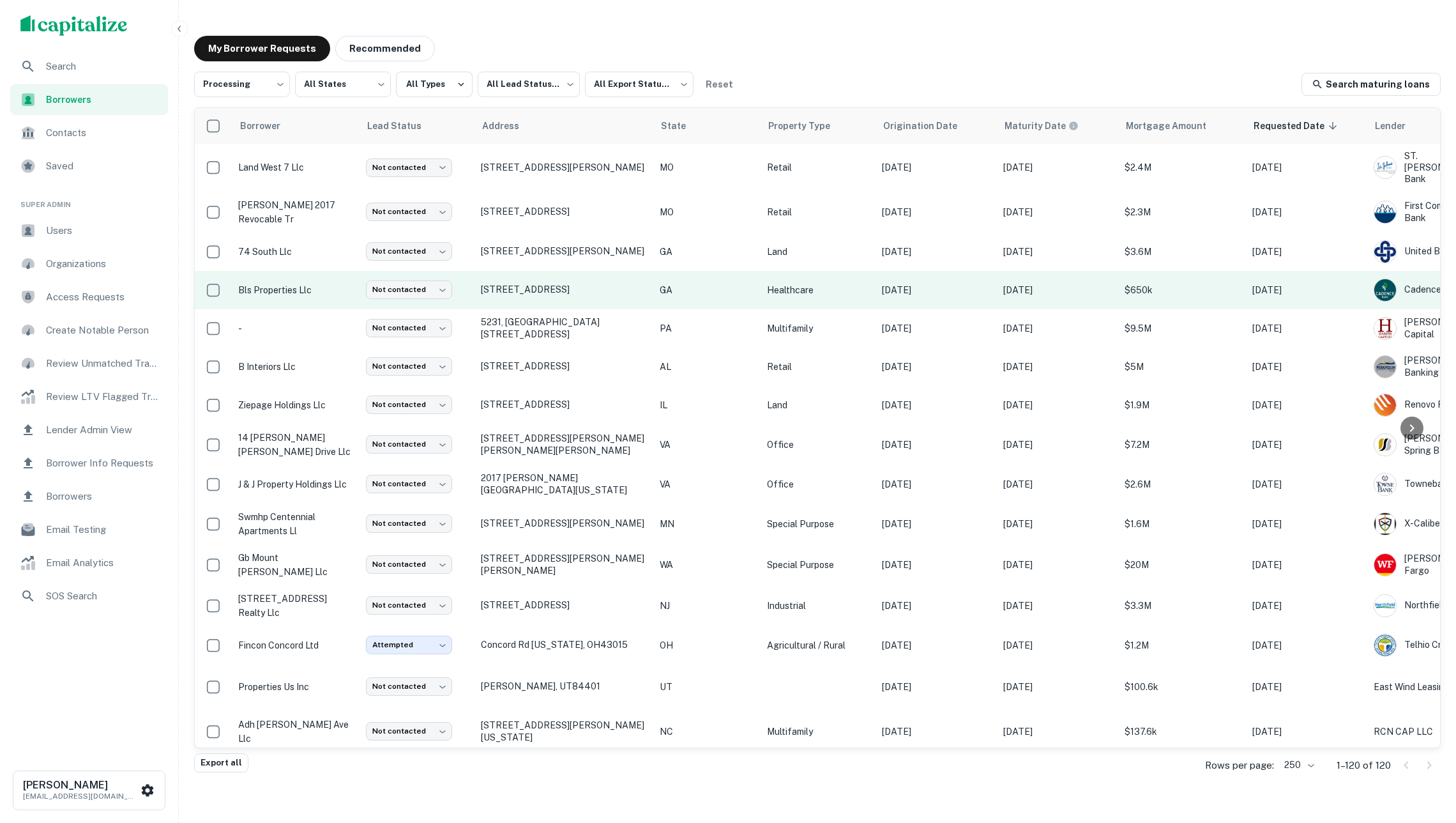
click at [297, 283] on p "bls properties llc" at bounding box center [296, 290] width 115 height 14
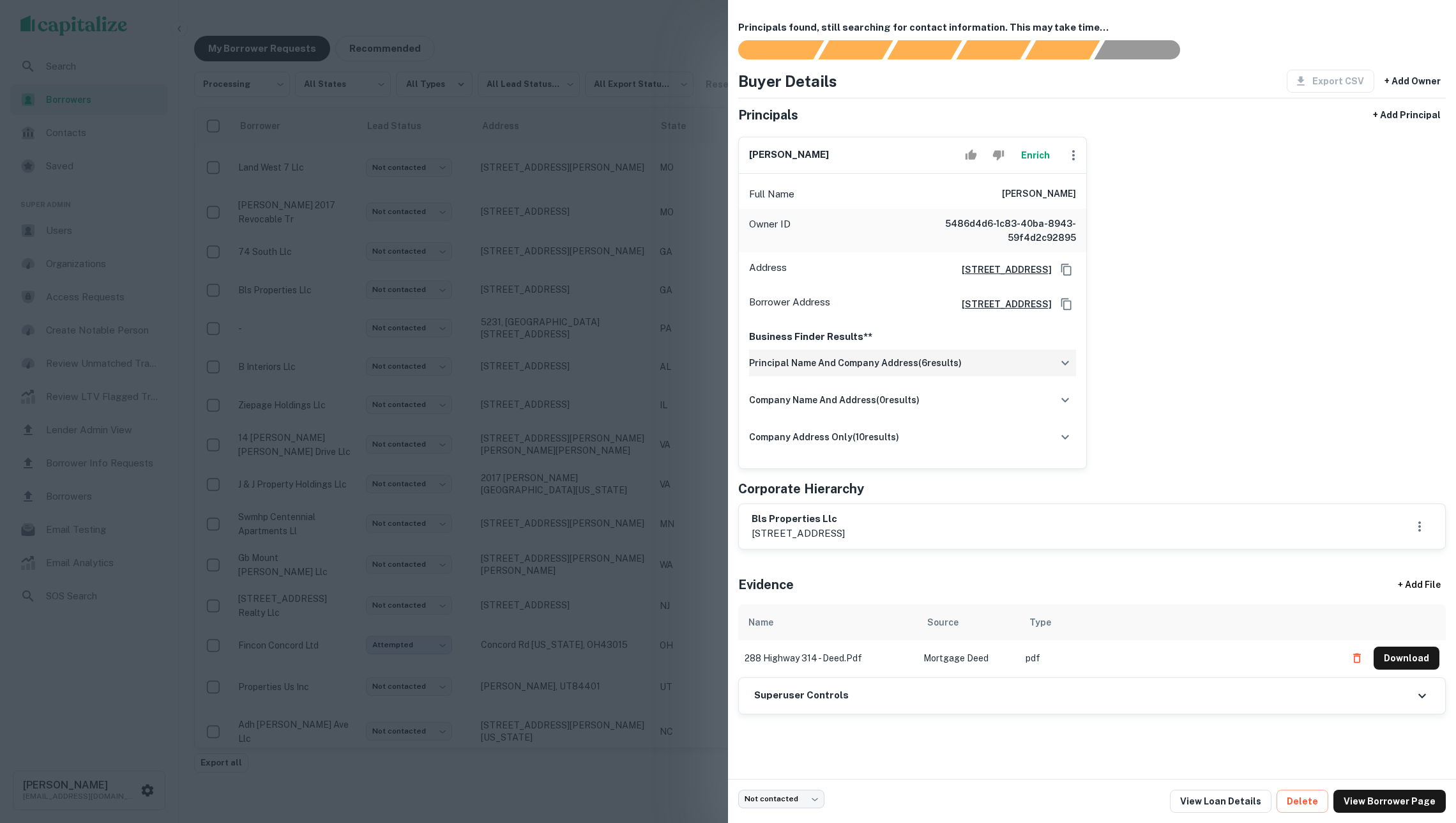
click at [849, 370] on h6 "principal name and company address ( 6 results)" at bounding box center [855, 363] width 213 height 14
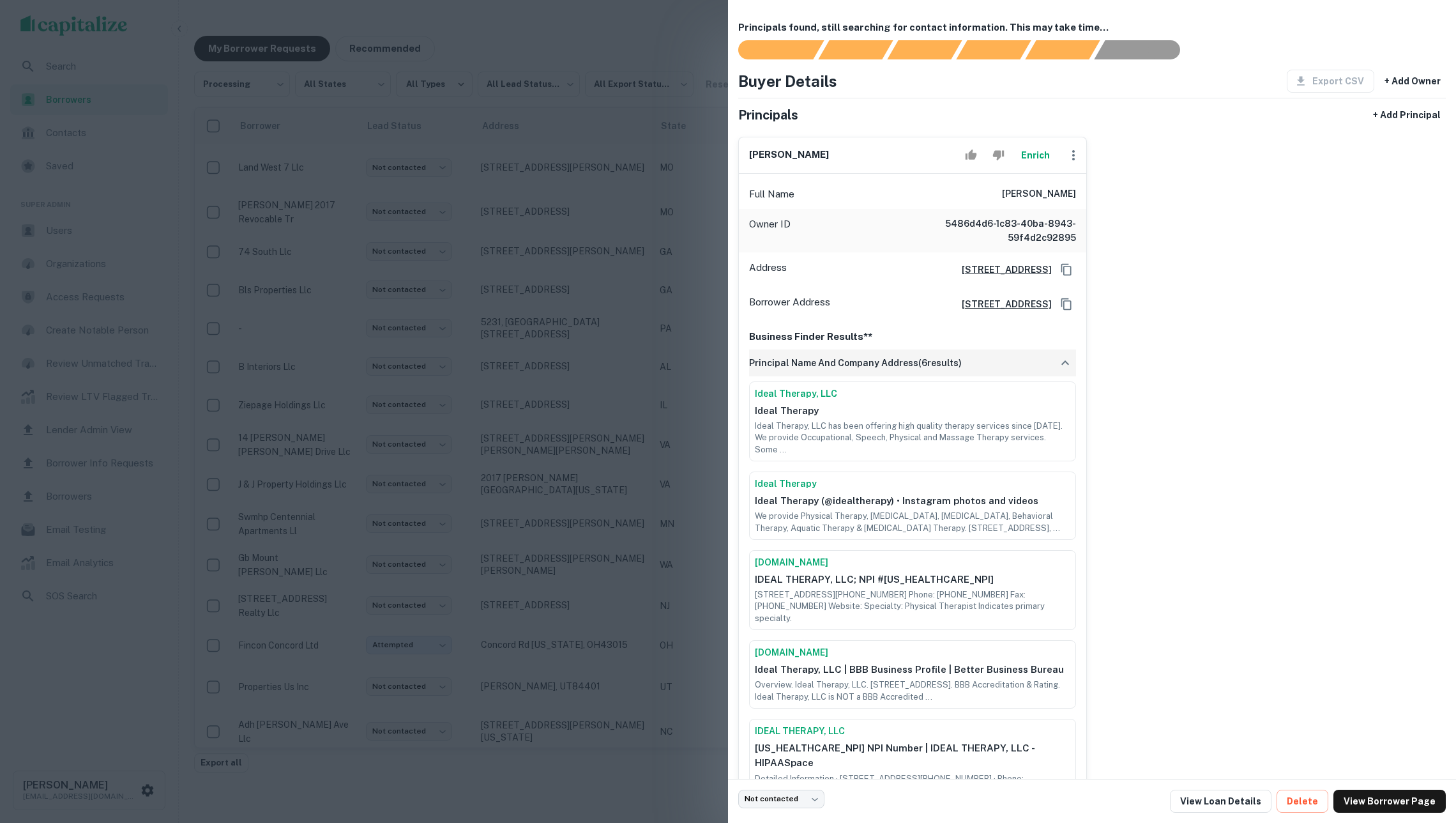
click at [849, 370] on h6 "principal name and company address ( 6 results)" at bounding box center [855, 363] width 213 height 14
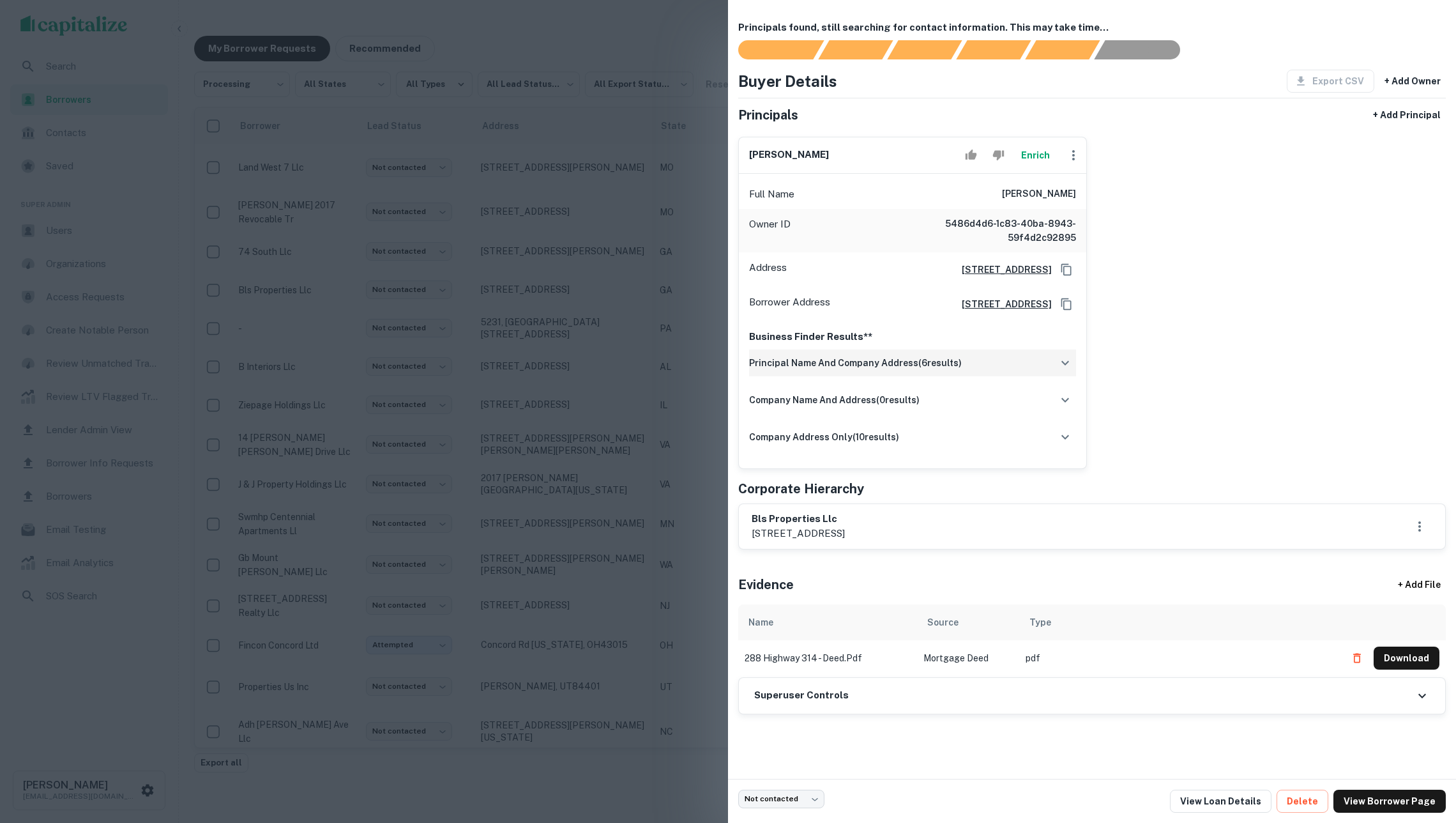
click at [849, 370] on h6 "principal name and company address ( 6 results)" at bounding box center [855, 363] width 213 height 14
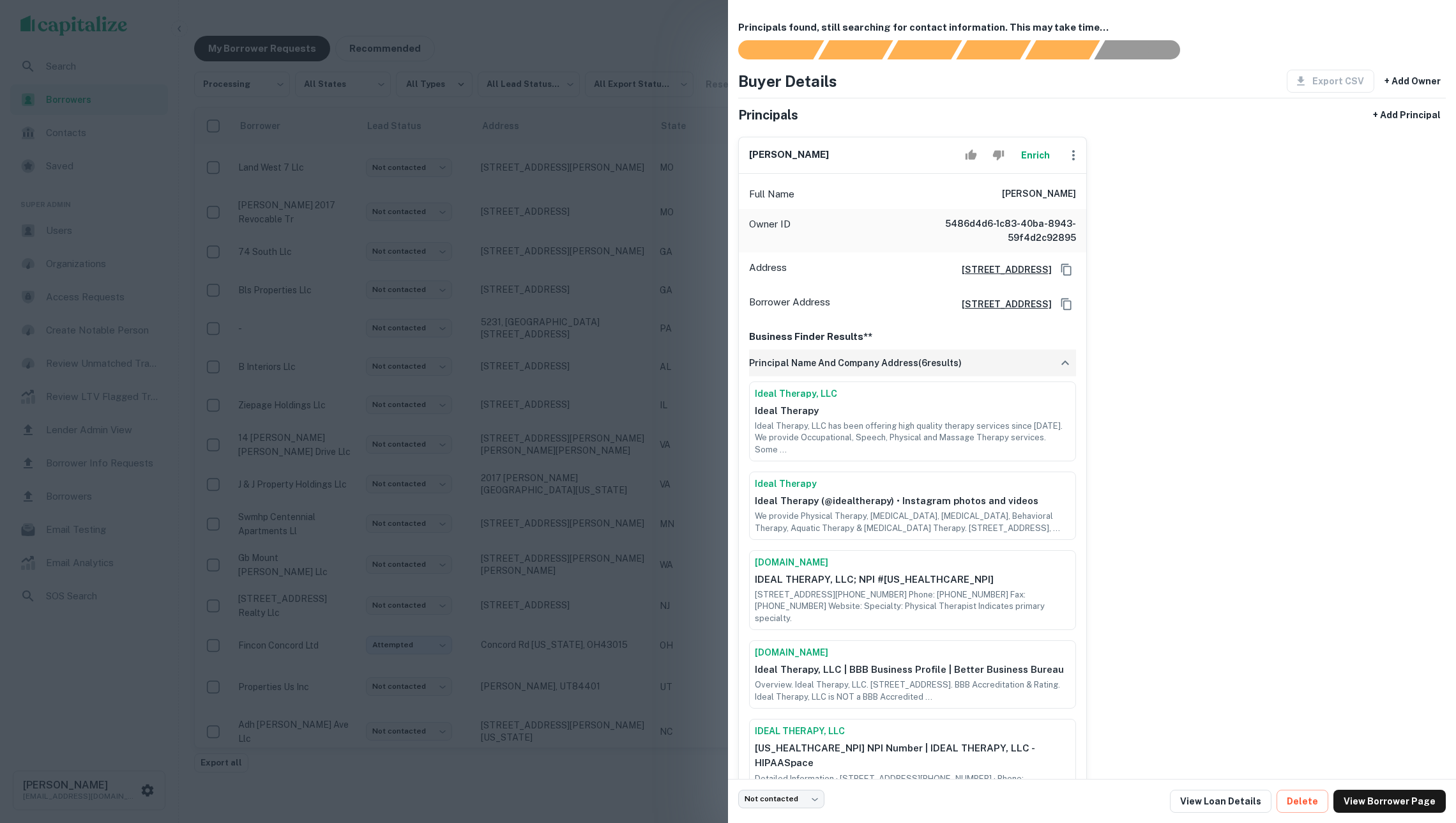
click at [861, 370] on h6 "principal name and company address ( 6 results)" at bounding box center [855, 363] width 213 height 14
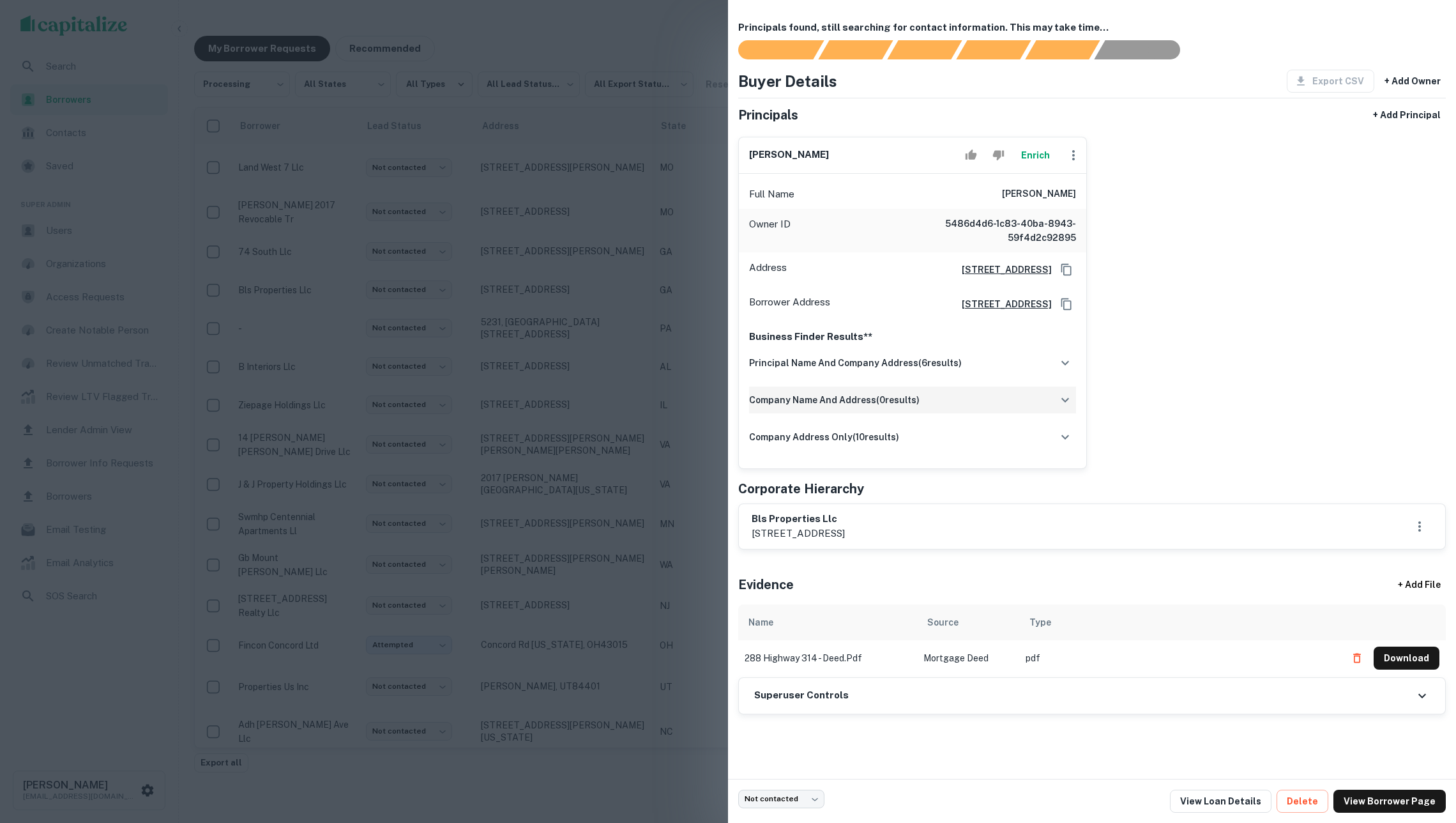
click at [876, 407] on h6 "company name and address ( 0 results)" at bounding box center [834, 399] width 171 height 14
click at [872, 407] on h6 "company name and address ( 0 results)" at bounding box center [834, 399] width 171 height 14
click at [874, 444] on h6 "company address only ( 10 results)" at bounding box center [824, 437] width 150 height 14
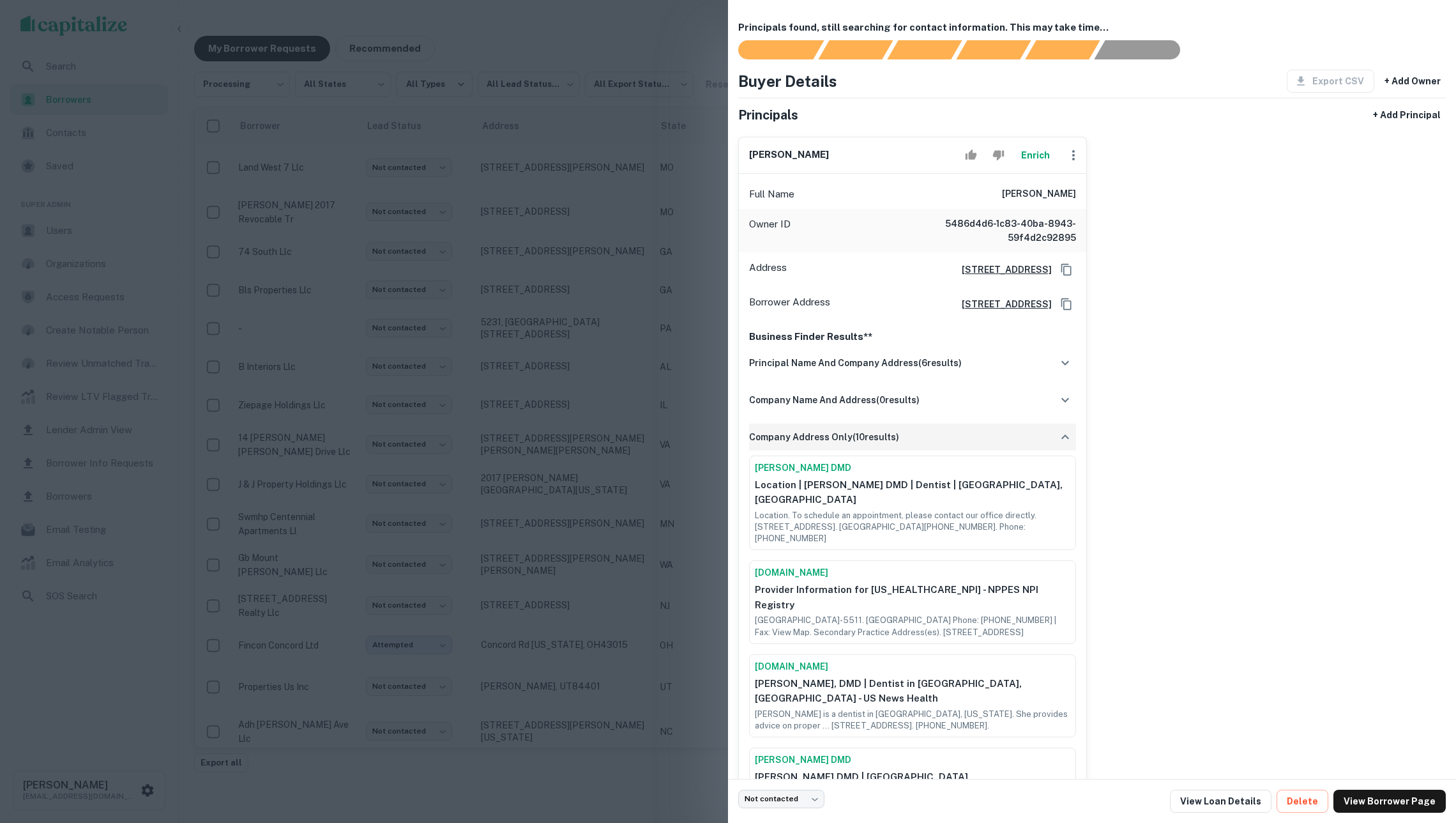
click at [874, 444] on h6 "company address only ( 10 results)" at bounding box center [824, 437] width 150 height 14
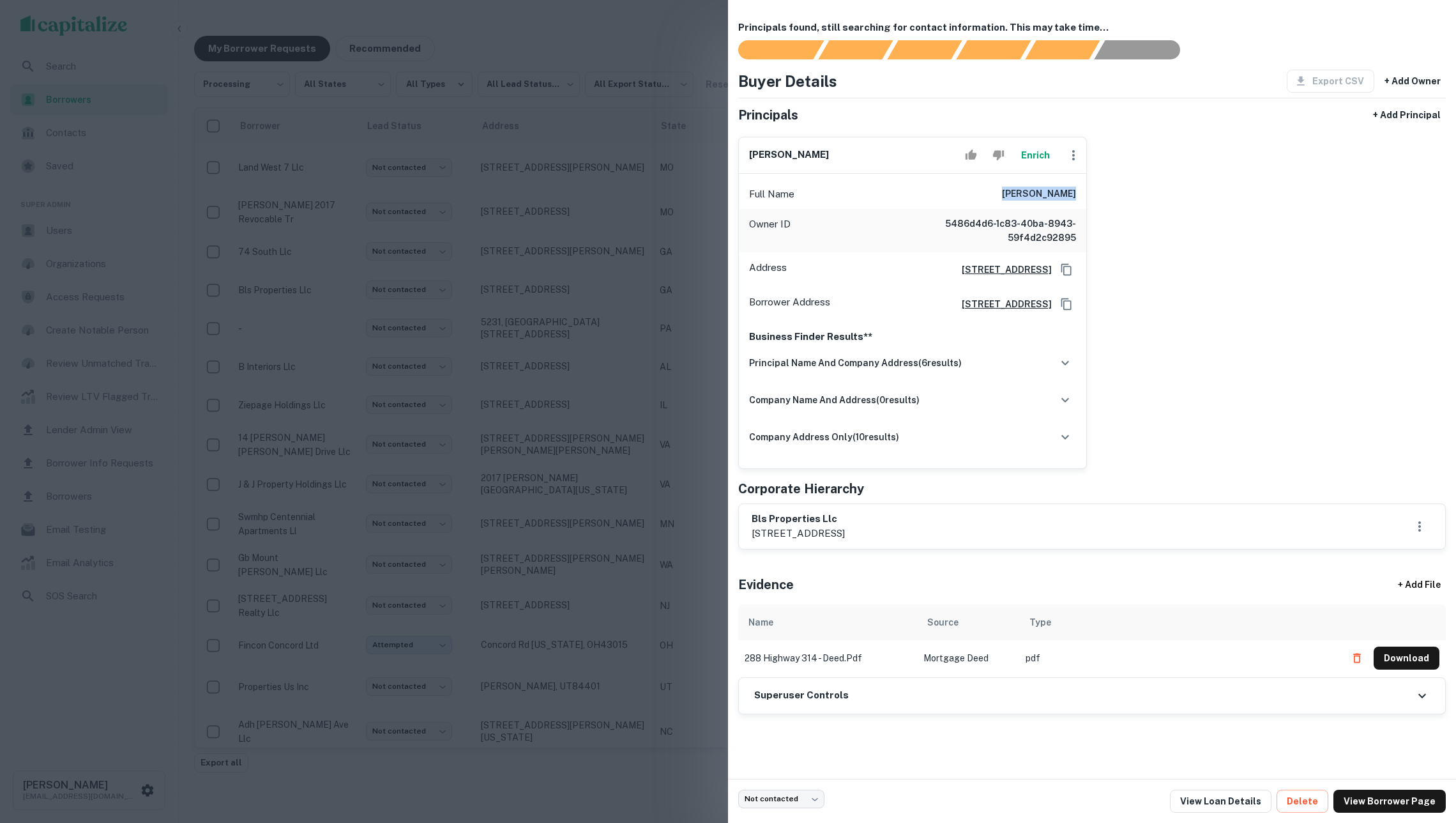
drag, startPoint x: 1015, startPoint y: 197, endPoint x: 1083, endPoint y: 197, distance: 68.0
click at [1083, 197] on div "Full Name lauram sanita" at bounding box center [913, 194] width 347 height 31
copy h6 "lauram sanita"
click at [487, 260] on div at bounding box center [728, 412] width 1456 height 823
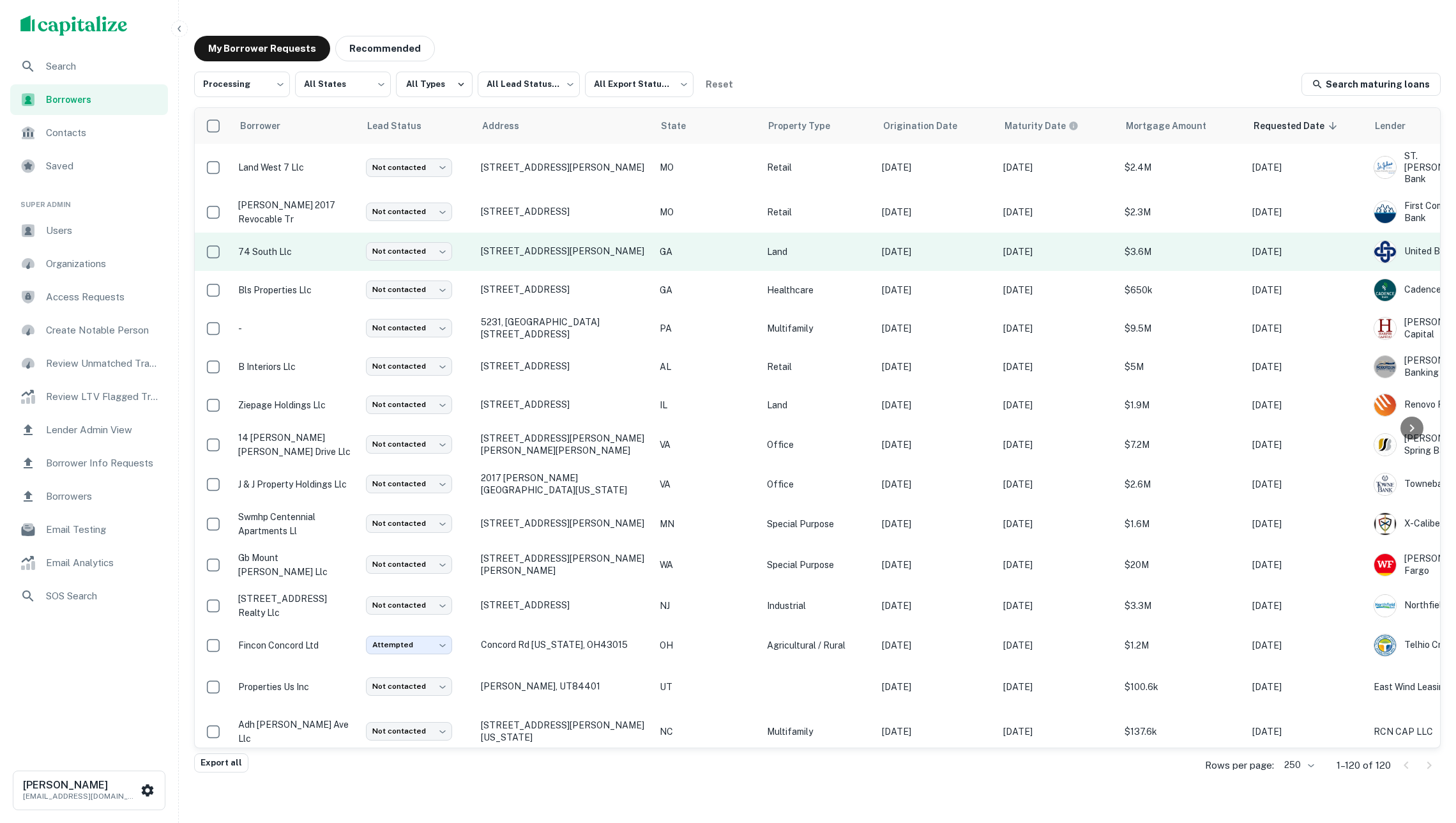
click at [304, 244] on p "74 south llc" at bounding box center [296, 251] width 115 height 14
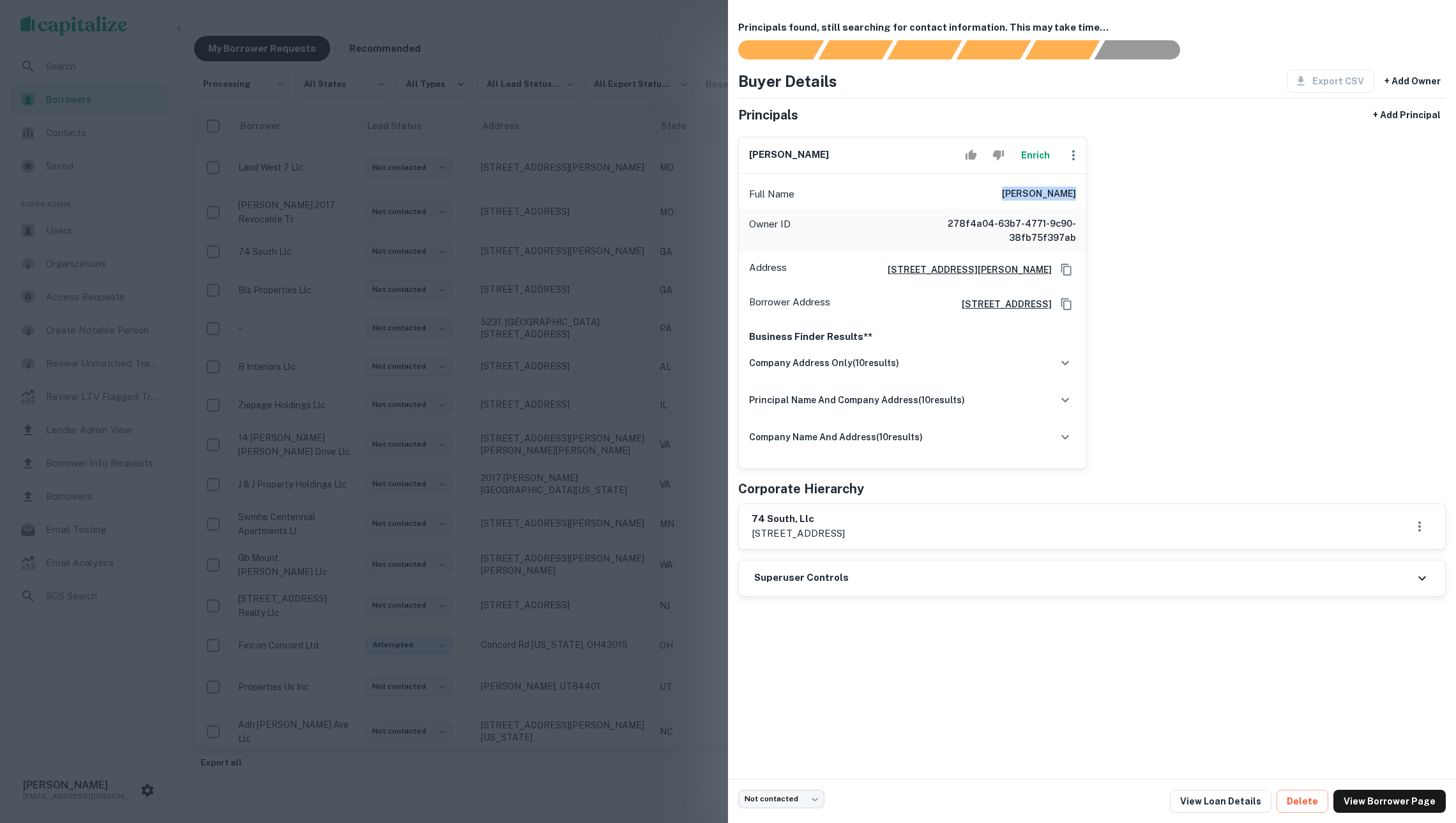
drag, startPoint x: 1015, startPoint y: 196, endPoint x: 1096, endPoint y: 196, distance: 81.0
click at [1096, 196] on div "blake barnett Enrich Full Name blake barnett Owner ID 278f4a04-63b7-4771-9c90-3…" at bounding box center [1087, 297] width 718 height 342
copy h6 "blake barnett"
click at [434, 248] on div at bounding box center [728, 412] width 1456 height 823
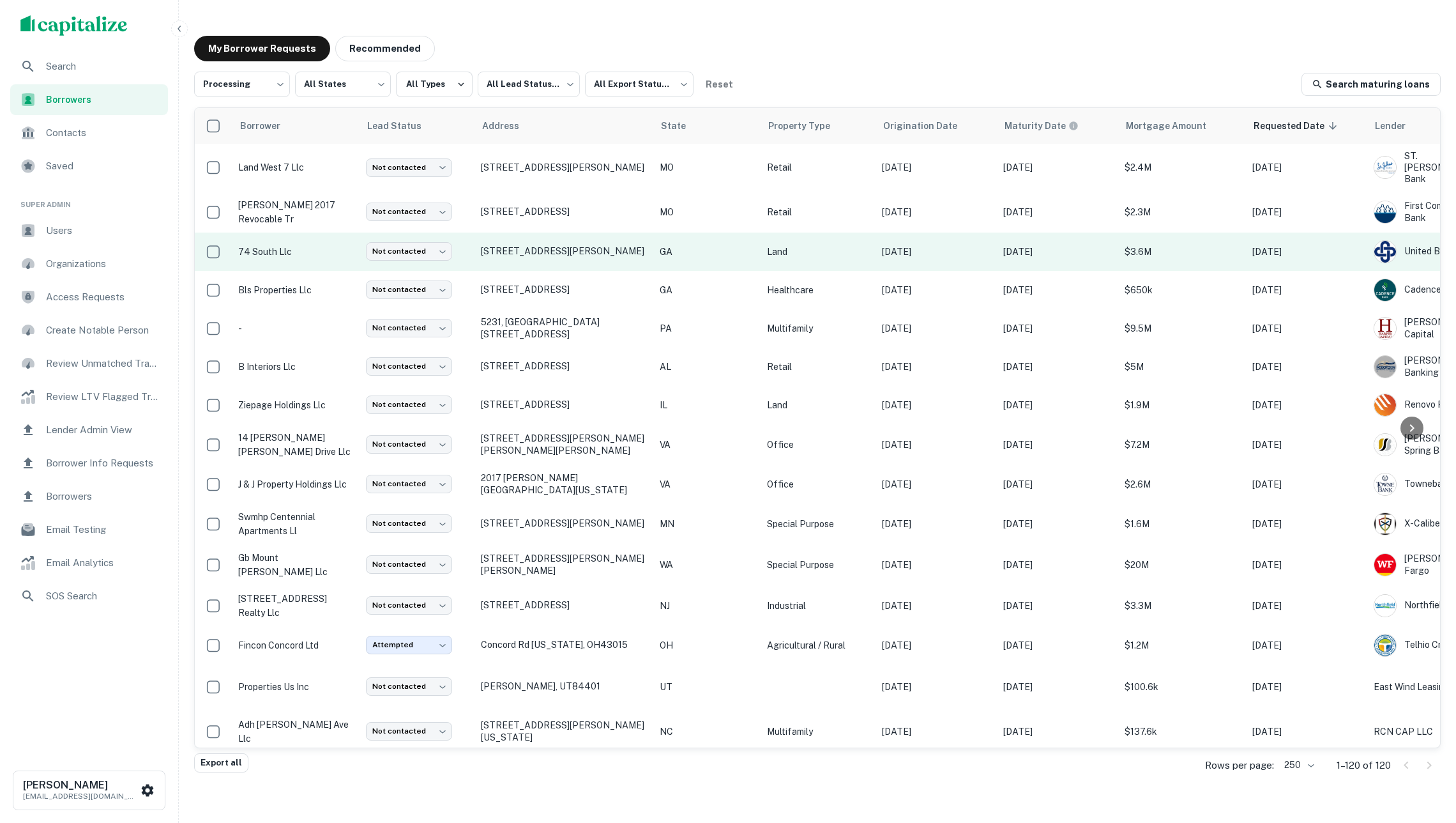
click at [318, 246] on p "74 south llc" at bounding box center [296, 251] width 115 height 14
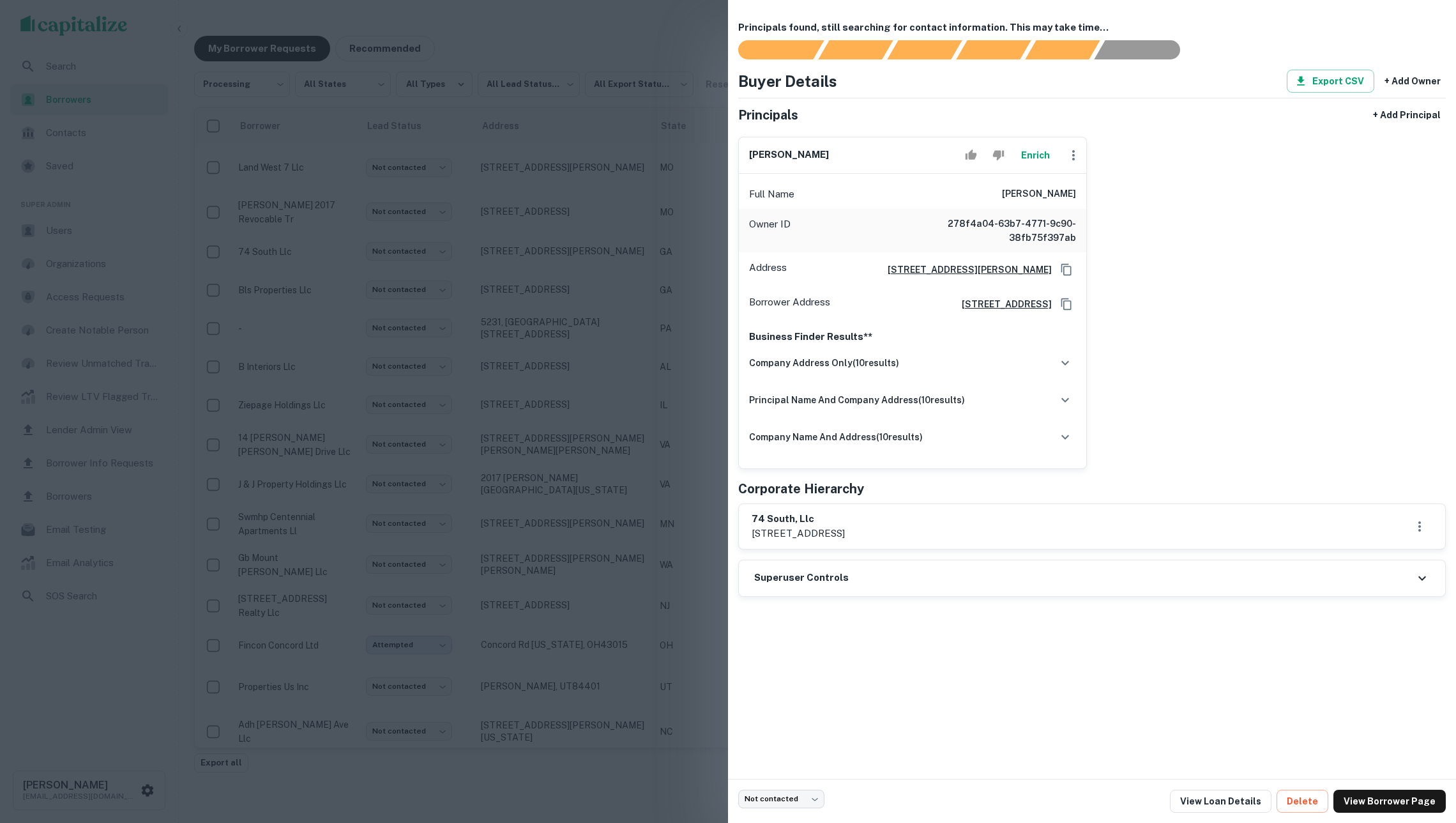
click at [317, 248] on div at bounding box center [728, 412] width 1456 height 823
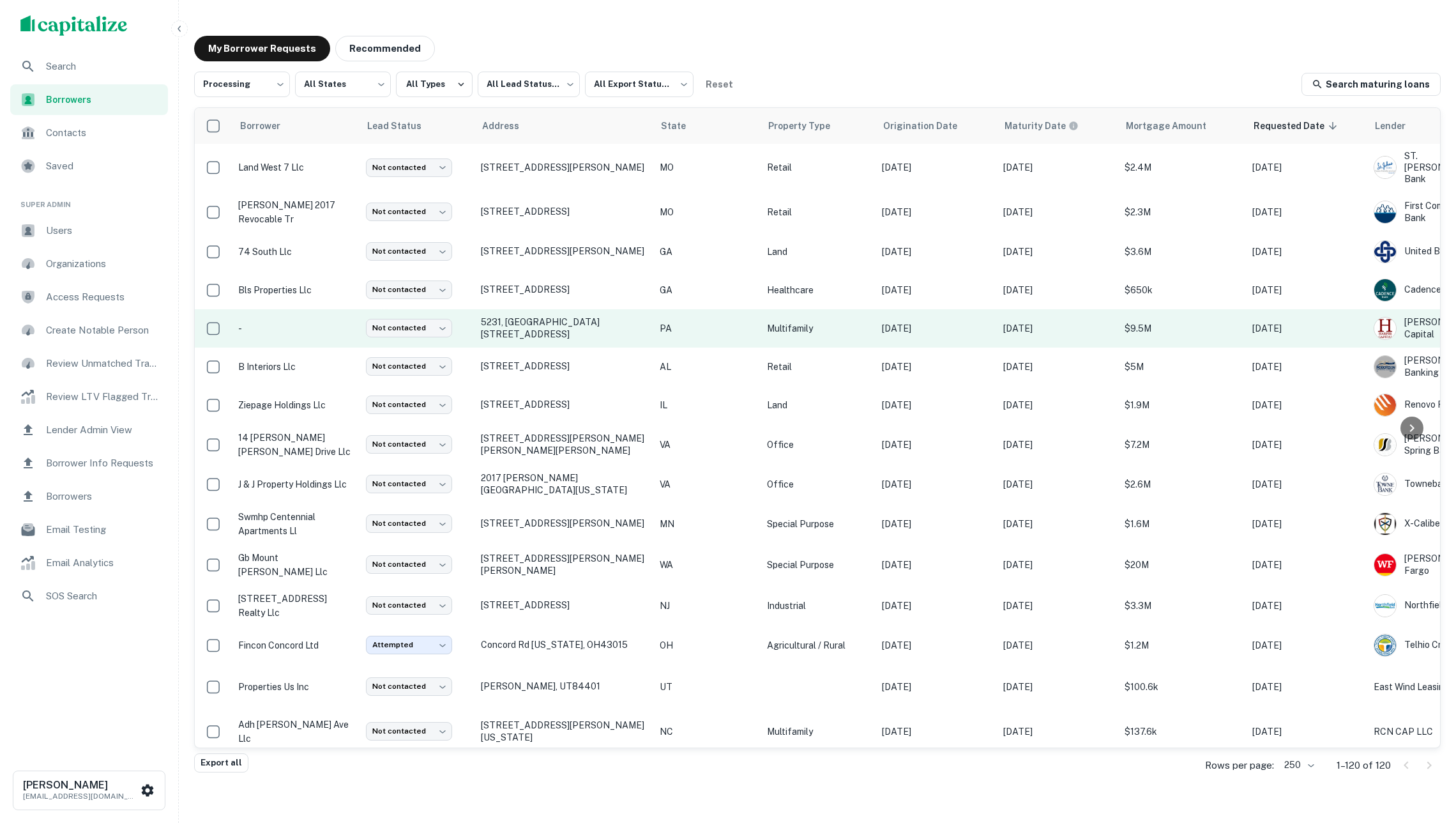
click at [317, 333] on td "-" at bounding box center [296, 328] width 128 height 38
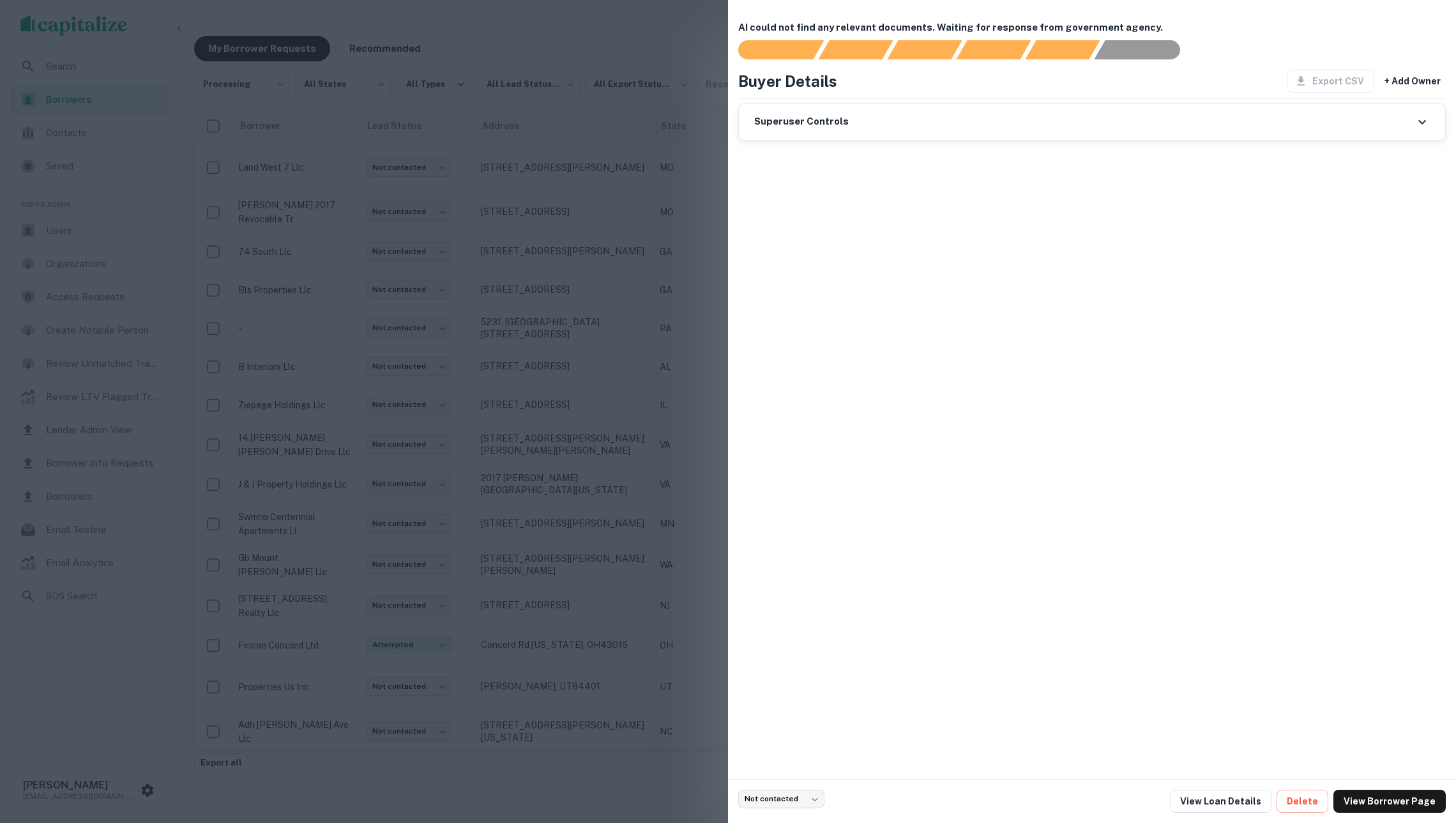
click at [313, 353] on div at bounding box center [728, 412] width 1456 height 823
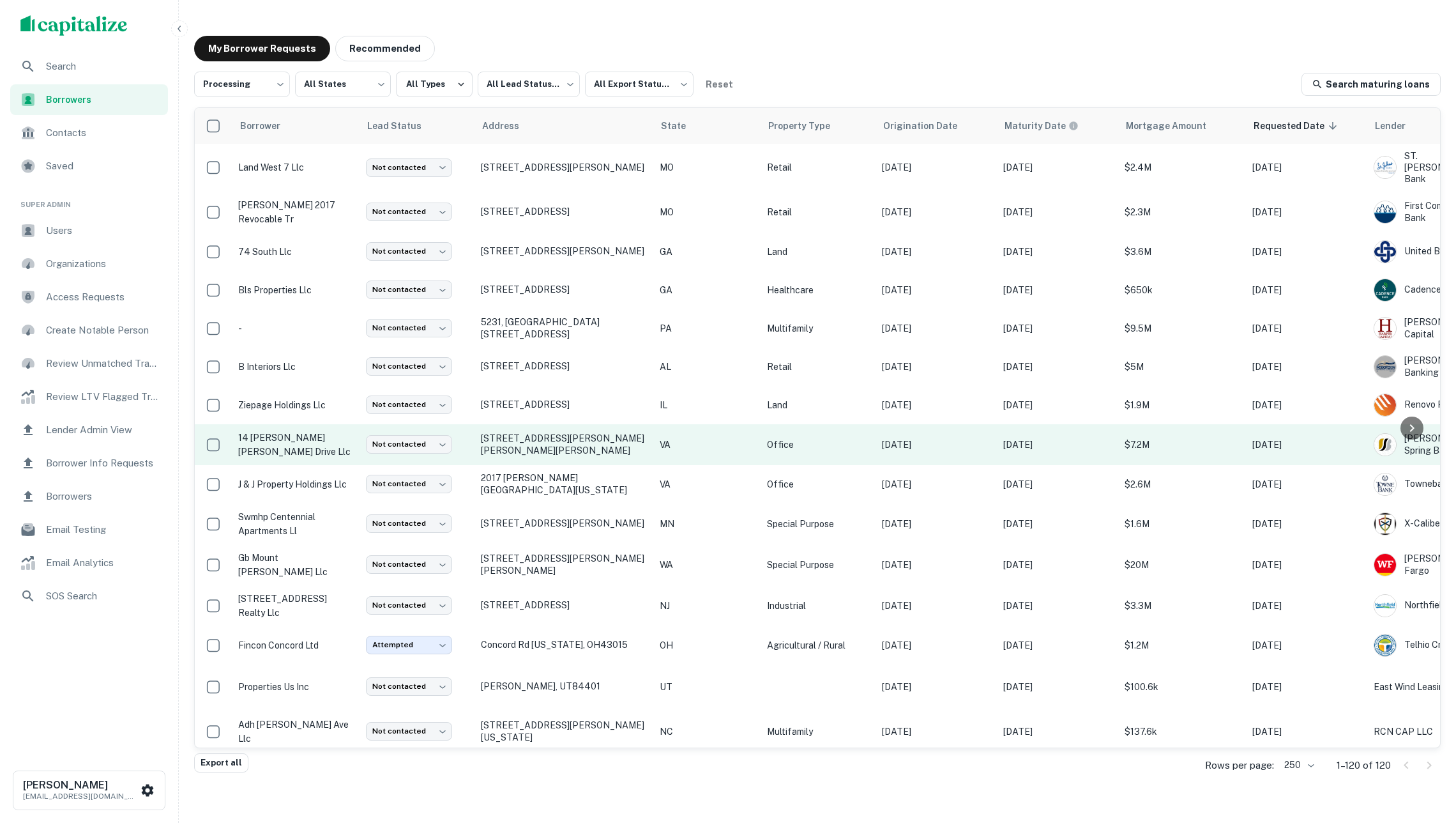
click at [311, 439] on p "14 pidgeon hill drive llc" at bounding box center [296, 444] width 115 height 28
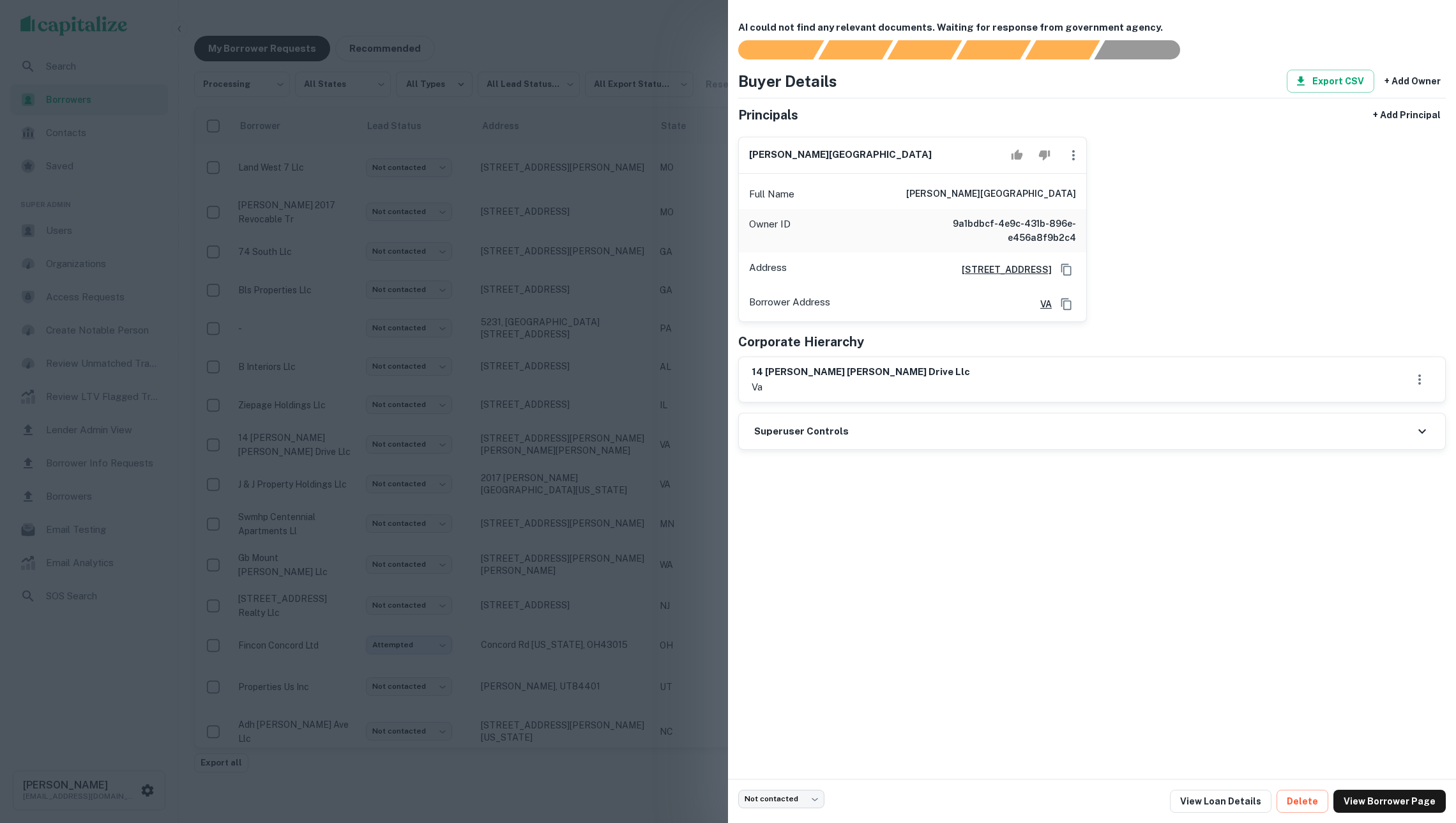
click at [305, 483] on div at bounding box center [728, 412] width 1456 height 823
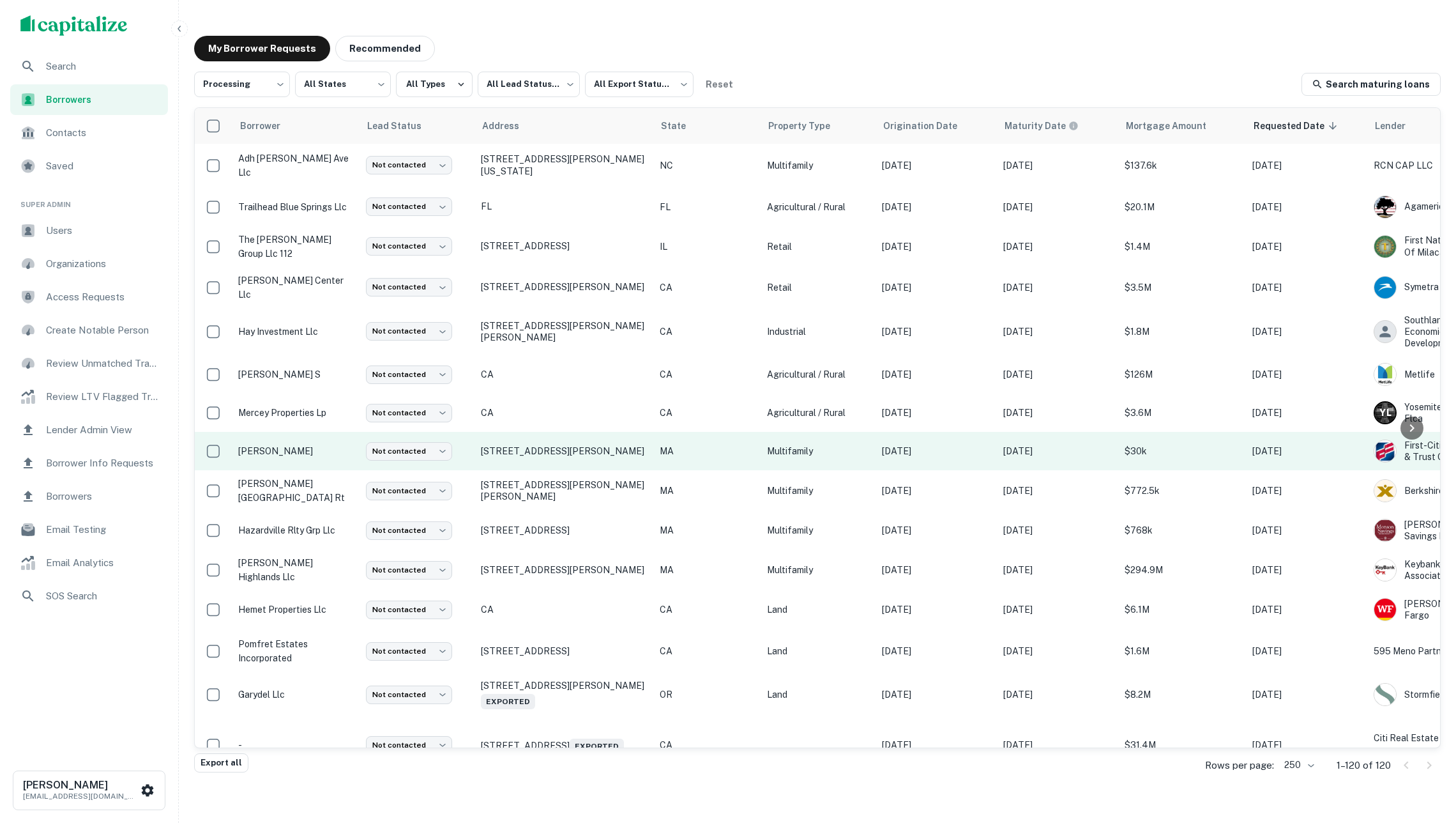
scroll to position [800, 0]
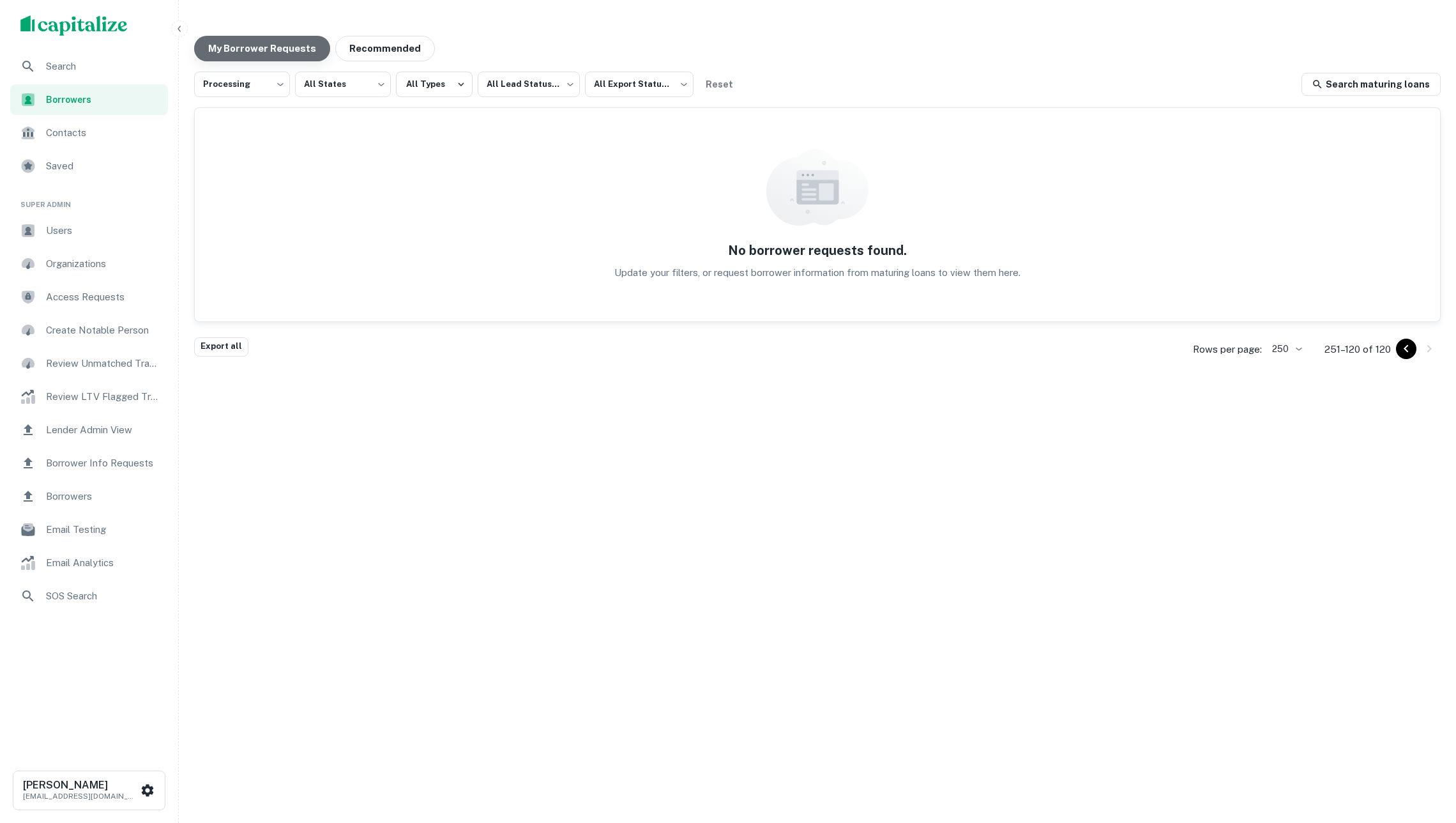
click at [265, 51] on button "My Borrower Requests" at bounding box center [262, 49] width 136 height 26
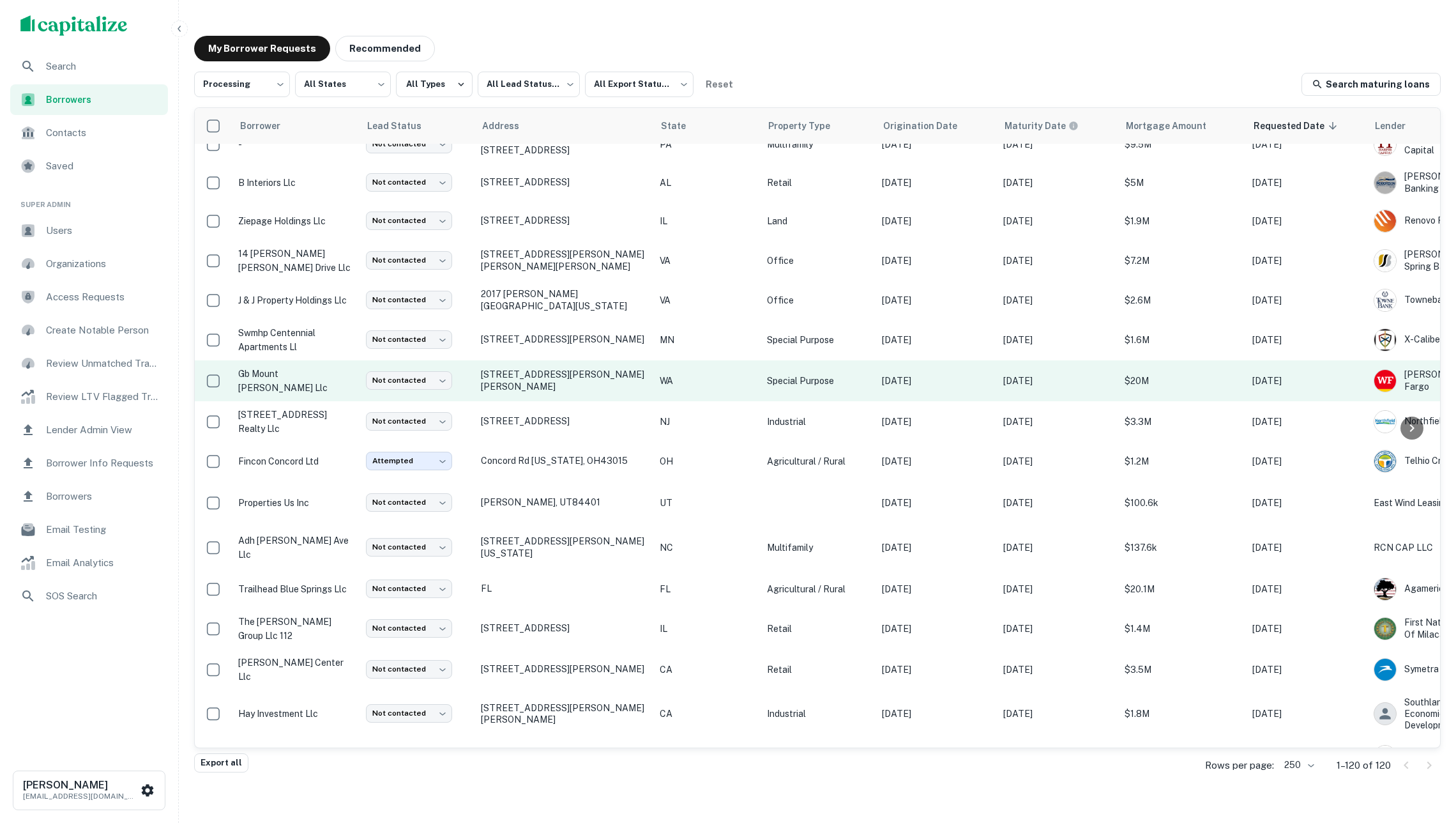
scroll to position [575, 0]
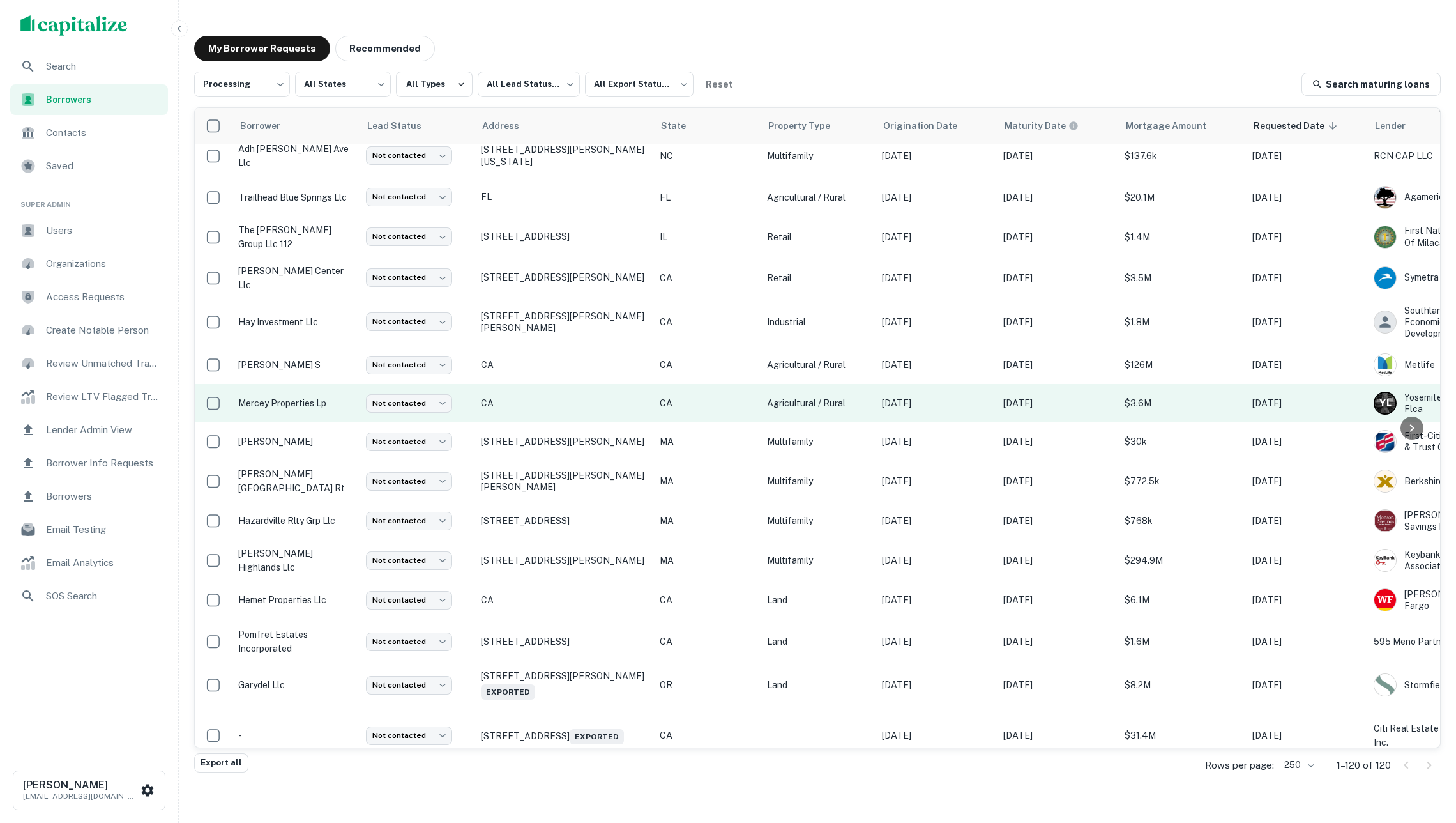
click at [284, 396] on p "mercey properties lp" at bounding box center [296, 403] width 115 height 14
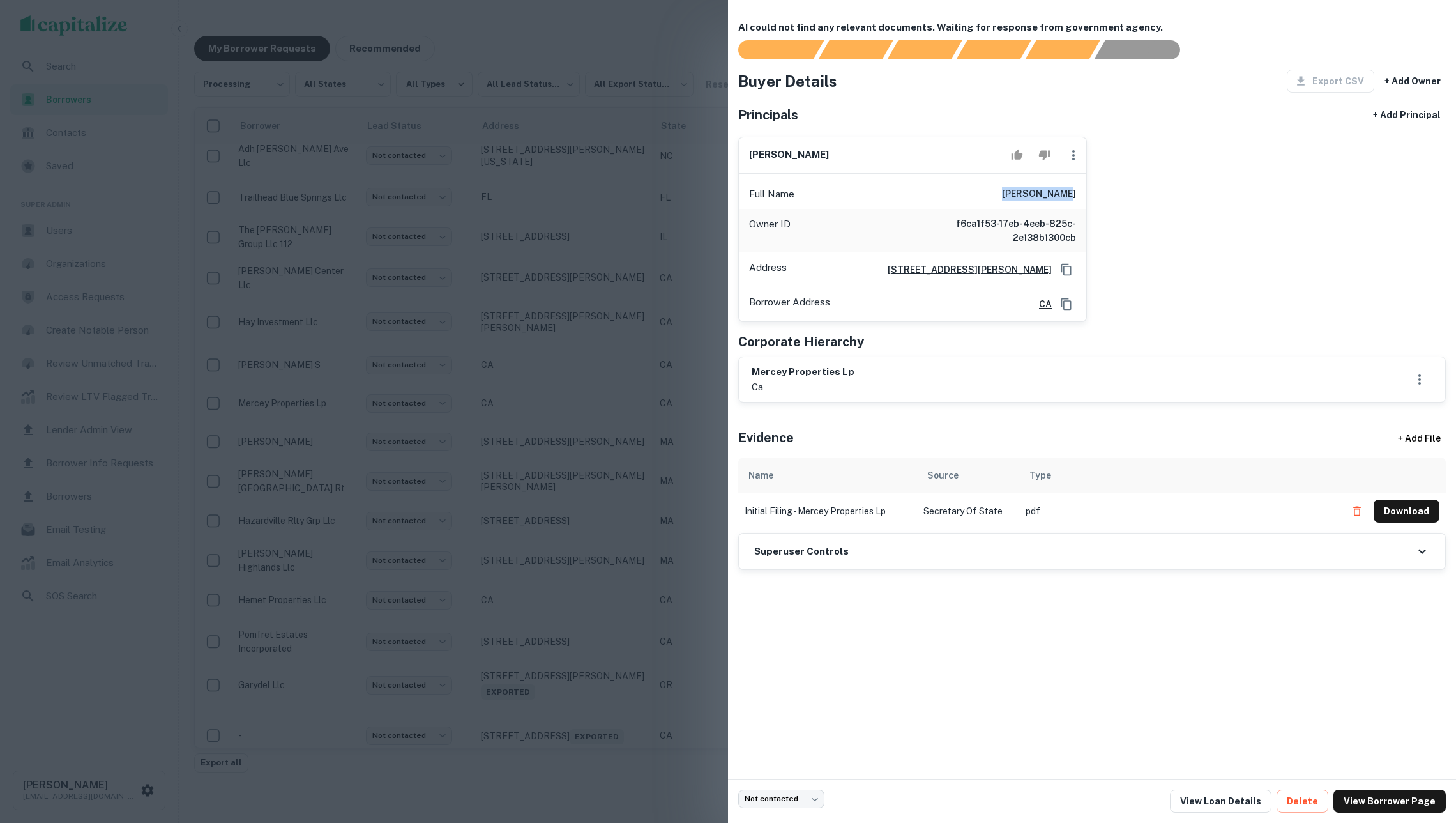
drag, startPoint x: 1019, startPoint y: 200, endPoint x: 1086, endPoint y: 198, distance: 67.0
click at [1086, 198] on div "Full Name [PERSON_NAME]" at bounding box center [913, 194] width 347 height 31
copy h6 "[PERSON_NAME]"
click at [1368, 805] on link "View Borrower Page" at bounding box center [1389, 801] width 112 height 23
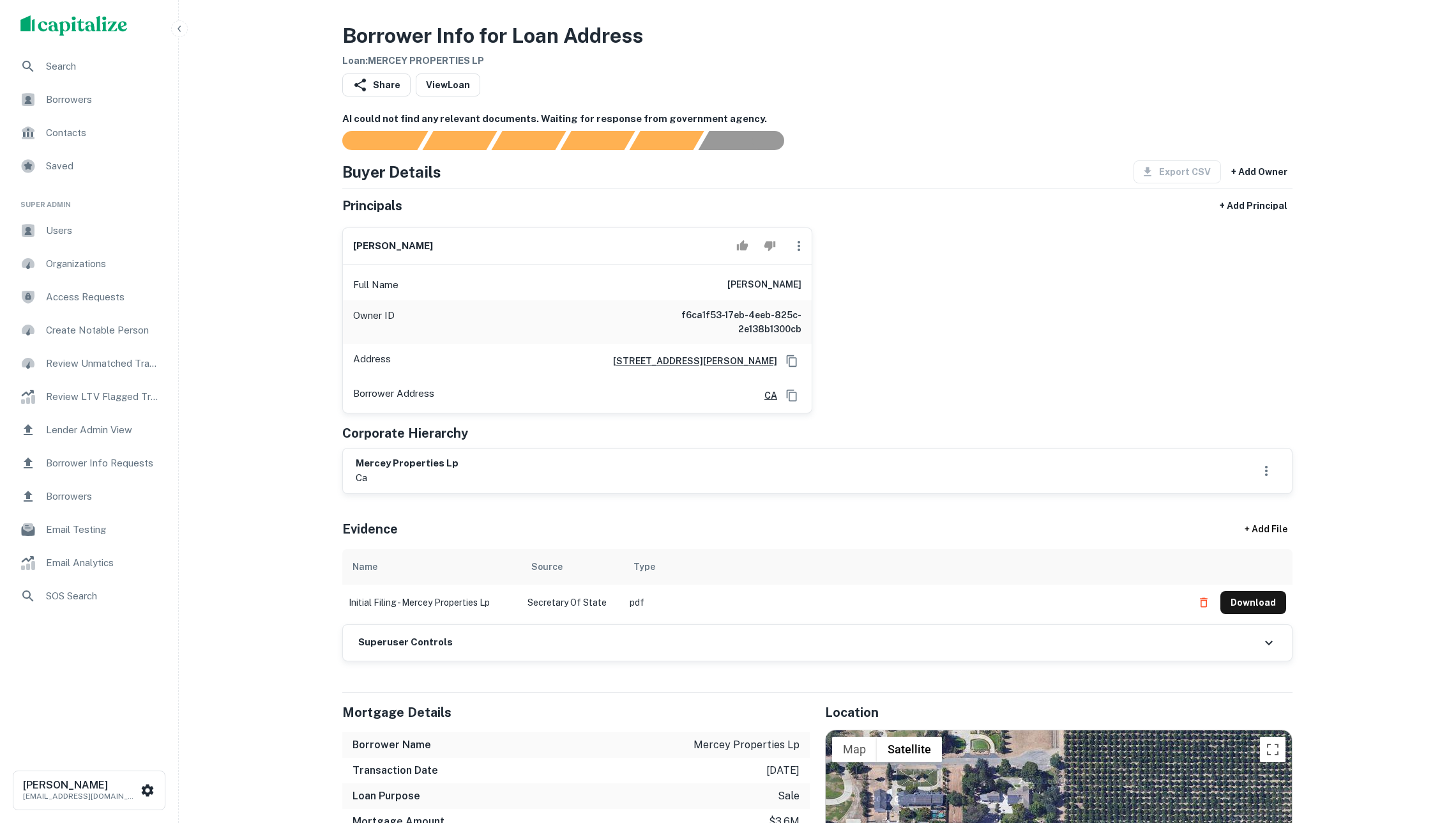
click at [909, 23] on div "Borrower Info for Loan Address Loan : MERCEY PROPERTIES LP" at bounding box center [817, 44] width 951 height 48
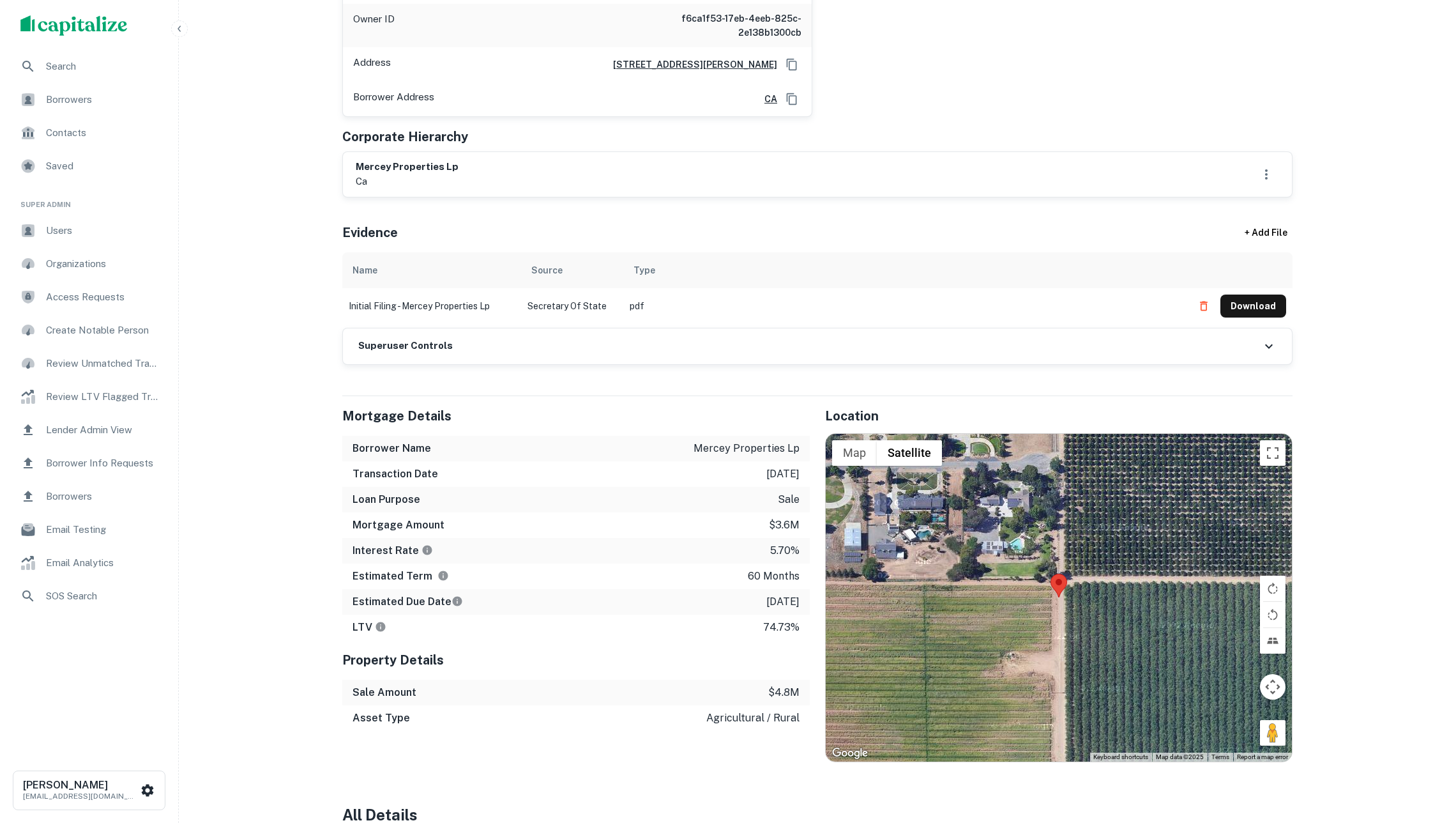
scroll to position [213, 0]
